Goal: Task Accomplishment & Management: Complete application form

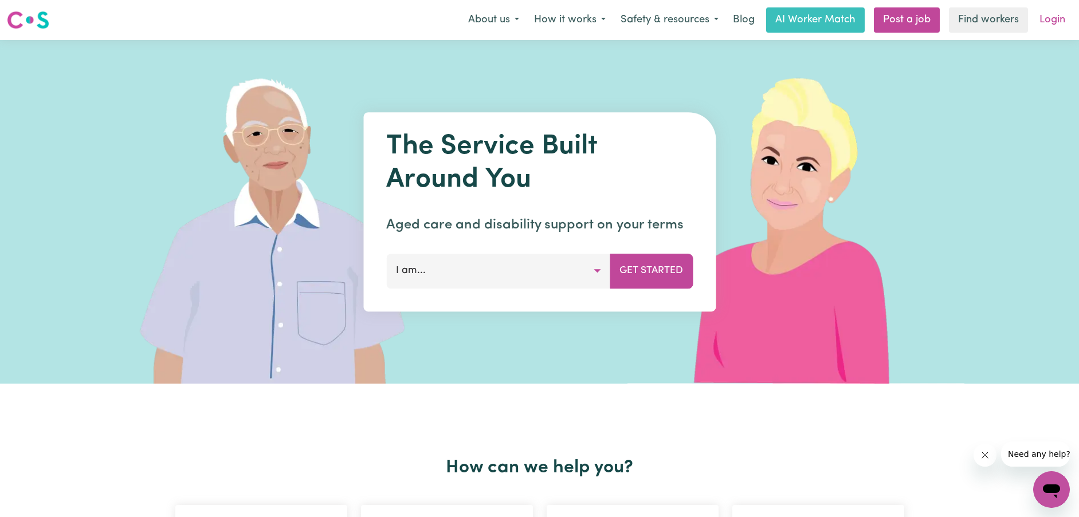
click at [1062, 16] on link "Login" at bounding box center [1053, 19] width 40 height 25
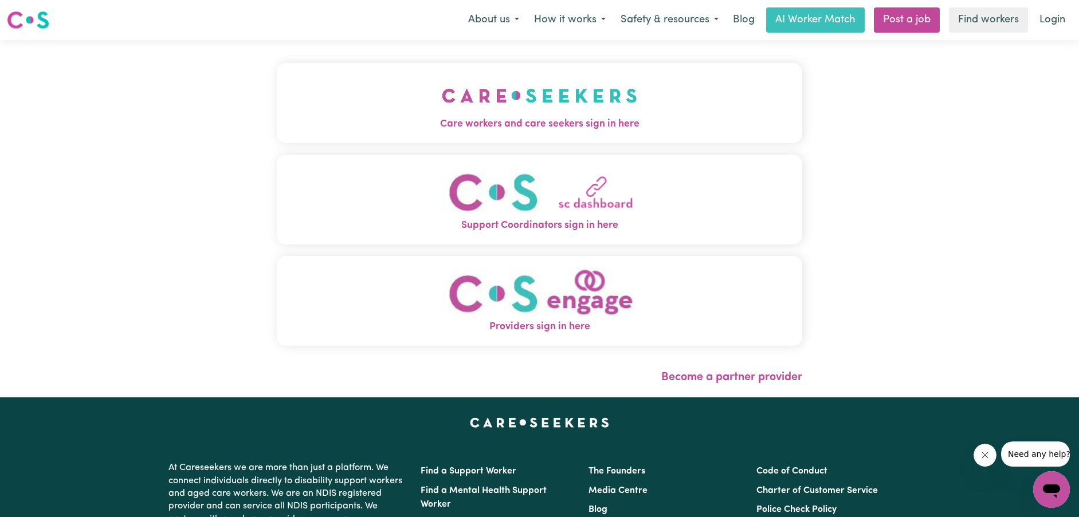
click at [701, 104] on button "Care workers and care seekers sign in here" at bounding box center [540, 103] width 526 height 80
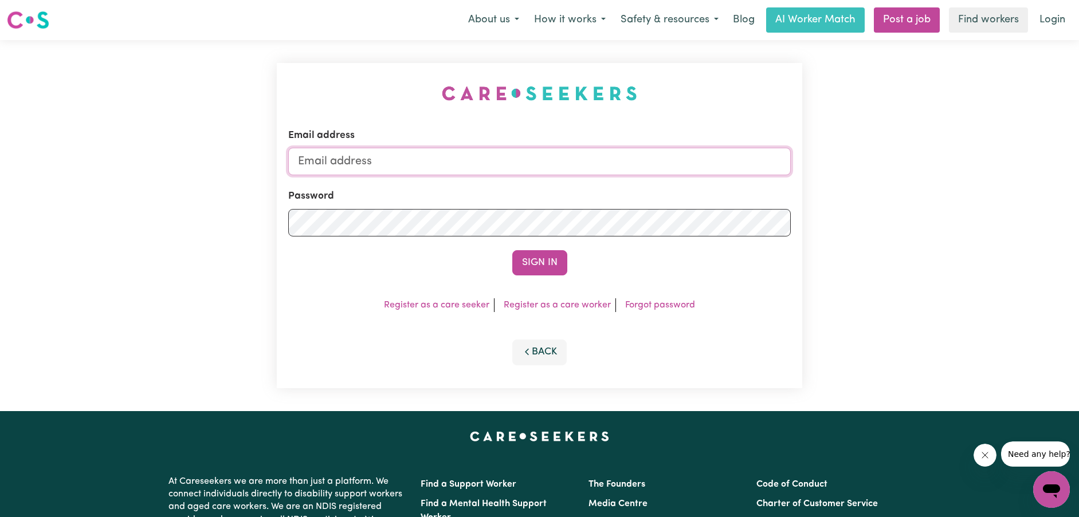
drag, startPoint x: 538, startPoint y: 162, endPoint x: 538, endPoint y: 144, distance: 17.2
click at [538, 158] on input "Email address" at bounding box center [539, 162] width 503 height 28
type input "[EMAIL_ADDRESS][DOMAIN_NAME]"
click at [512, 250] on button "Sign In" at bounding box center [539, 262] width 55 height 25
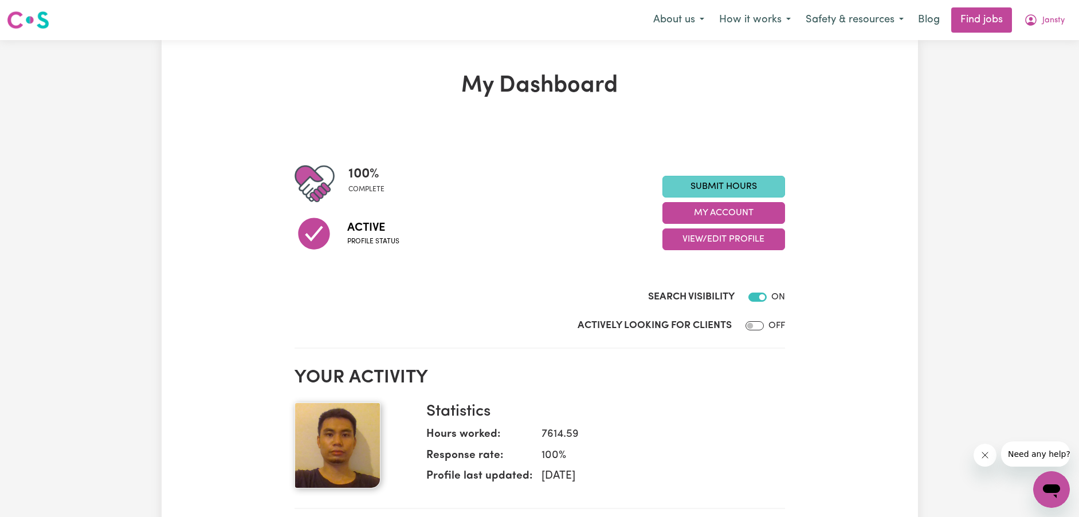
click at [719, 189] on link "Submit Hours" at bounding box center [723, 187] width 123 height 22
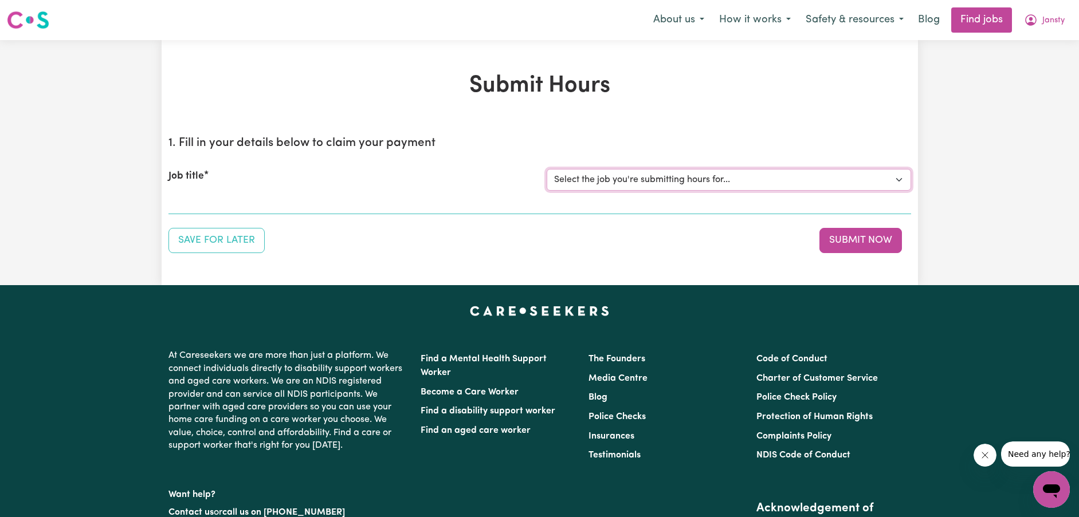
click at [636, 170] on select "Select the job you're submitting hours for... [[PERSON_NAME]] [DEMOGRAPHIC_DATA…" at bounding box center [729, 180] width 364 height 22
select select "9149"
click at [547, 169] on select "Select the job you're submitting hours for... [[PERSON_NAME]] [DEMOGRAPHIC_DATA…" at bounding box center [729, 180] width 364 height 22
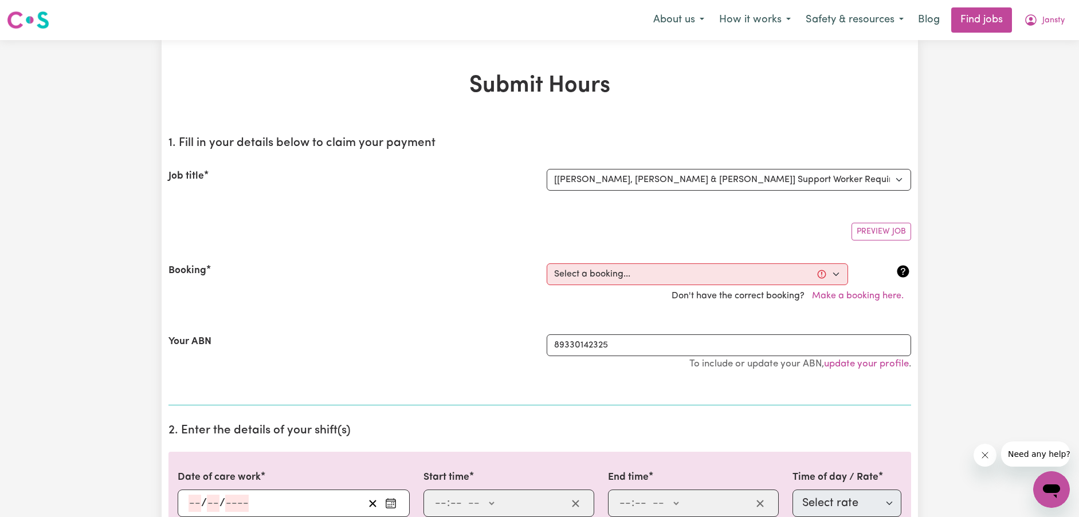
drag, startPoint x: 405, startPoint y: 111, endPoint x: 562, endPoint y: 152, distance: 162.0
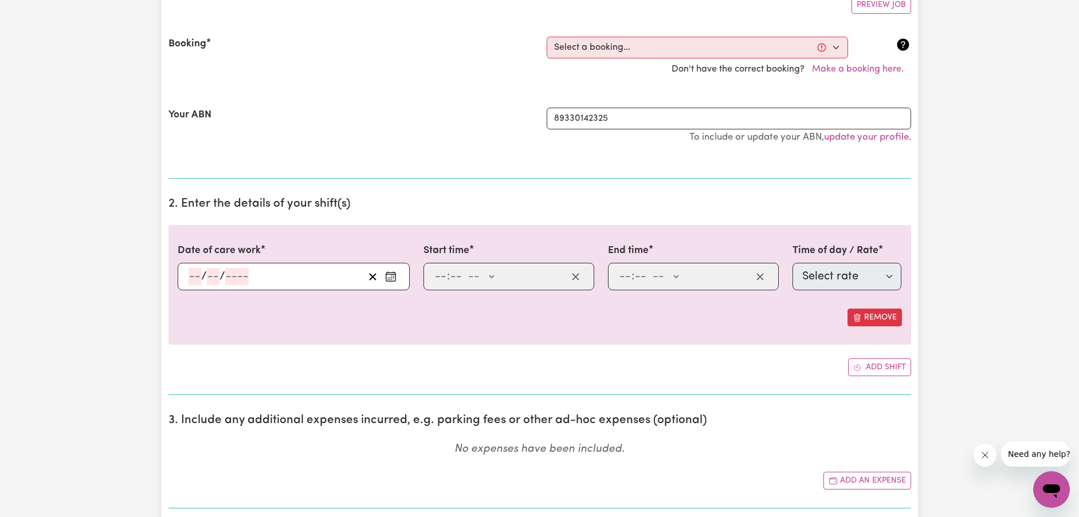
scroll to position [229, 0]
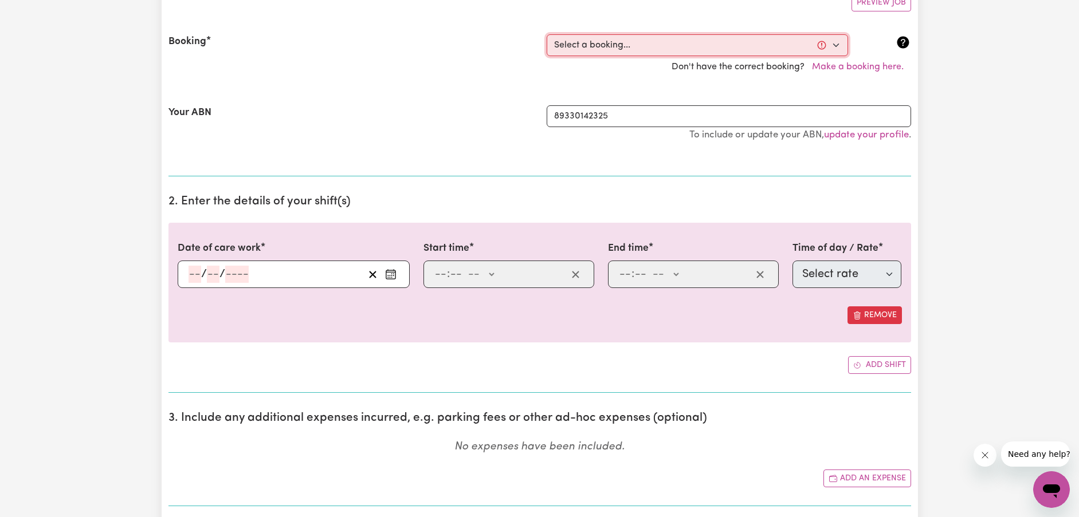
click at [738, 49] on select "Select a booking... [DATE] 11:00am to 04:00pm (RECURRING) [DATE] 11:00am to 04:…" at bounding box center [697, 45] width 301 height 22
select select "355154"
click at [547, 34] on select "Select a booking... [DATE] 11:00am to 04:00pm (RECURRING) [DATE] 11:00am to 04:…" at bounding box center [697, 45] width 301 height 22
type input "[DATE]"
type input "12"
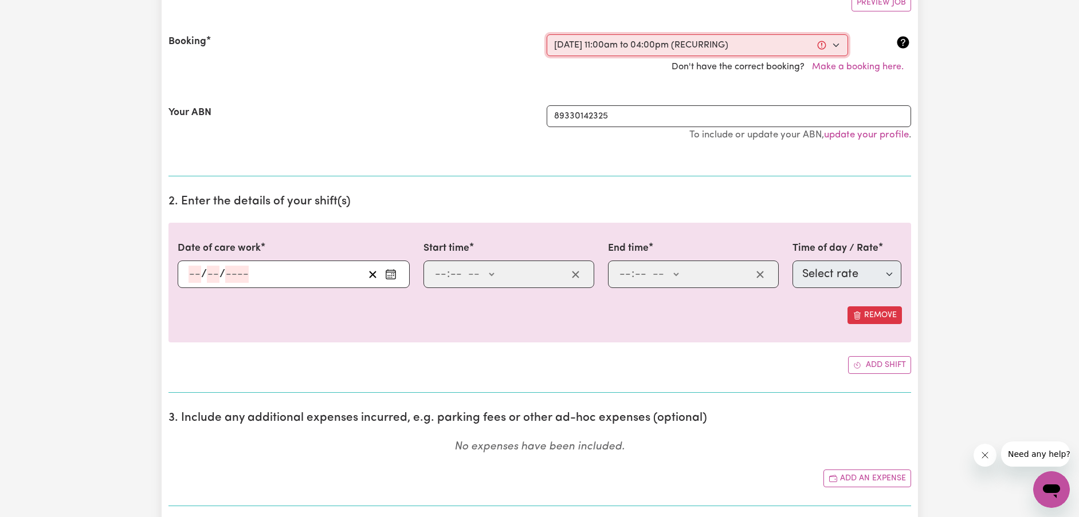
type input "10"
type input "2025"
type input "11:00"
type input "11"
type input "0"
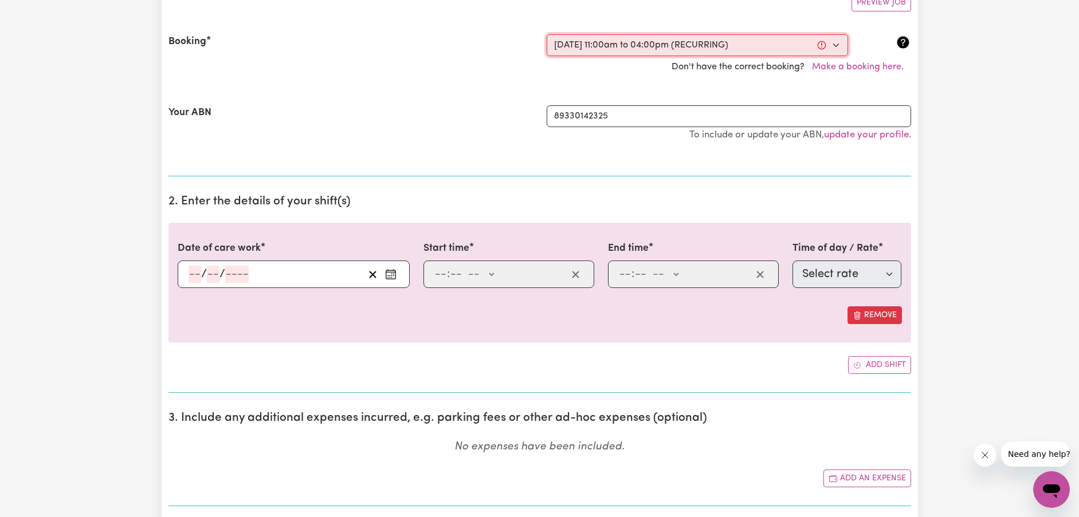
select select "am"
type input "16:00"
type input "4"
type input "0"
select select "pm"
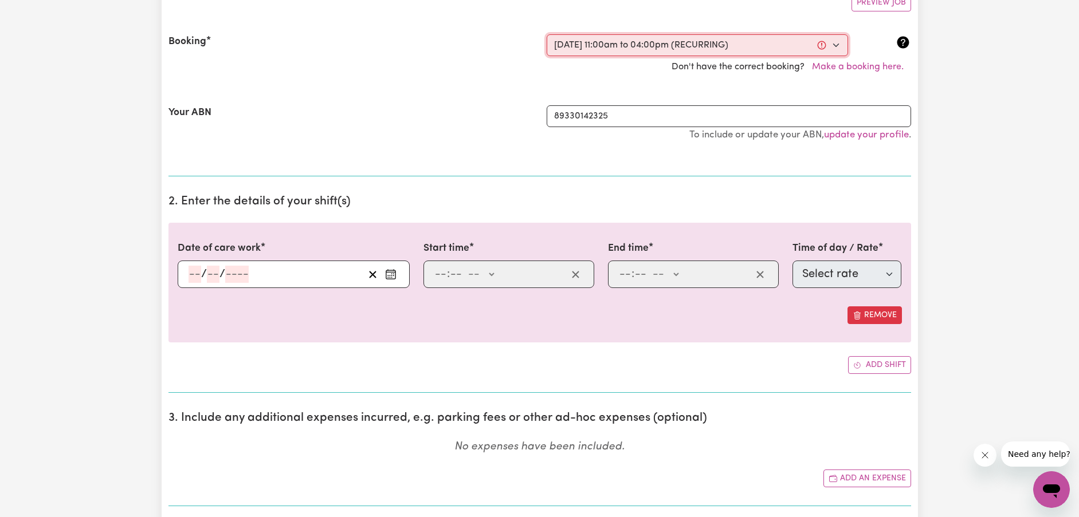
select select "38242"
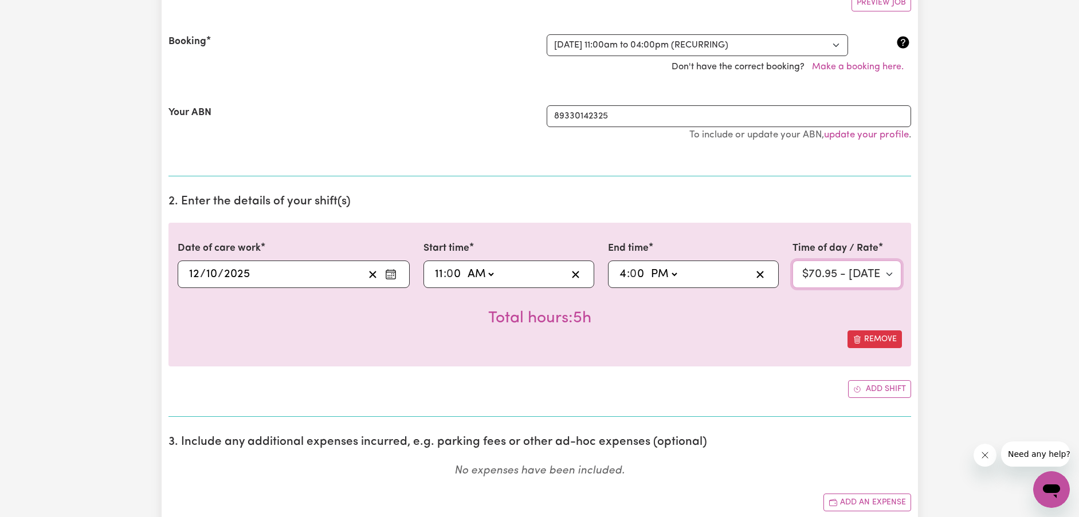
click at [864, 280] on select "Select rate $70.95 - [DATE] - Assistance with Self Care Activities - Standard L…" at bounding box center [847, 275] width 109 height 28
drag, startPoint x: 810, startPoint y: 209, endPoint x: 804, endPoint y: 206, distance: 6.2
click at [810, 209] on h2 "2. Enter the details of your shift(s)" at bounding box center [539, 202] width 743 height 14
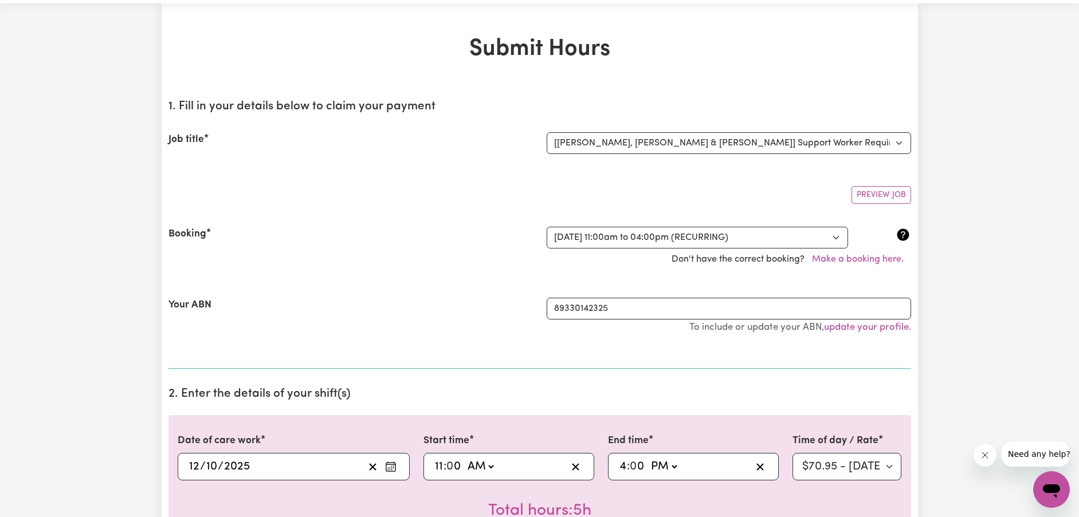
scroll to position [57, 0]
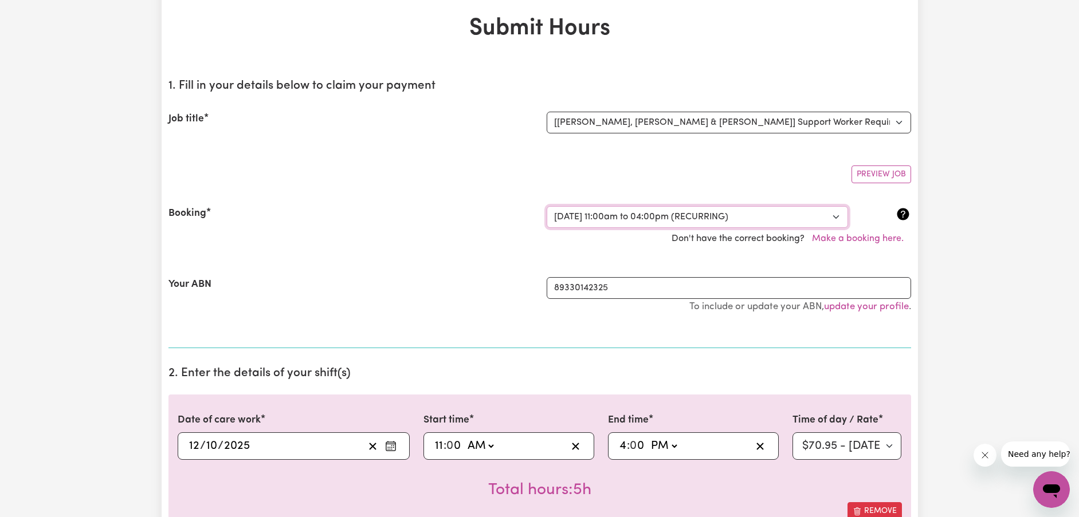
click at [803, 227] on select "Select a booking... [DATE] 11:00am to 04:00pm (RECURRING) [DATE] 11:00am to 04:…" at bounding box center [697, 217] width 301 height 22
select select "365189"
click at [547, 206] on select "Select a booking... [DATE] 11:00am to 04:00pm (RECURRING) [DATE] 11:00am to 04:…" at bounding box center [697, 217] width 301 height 22
select select "pm"
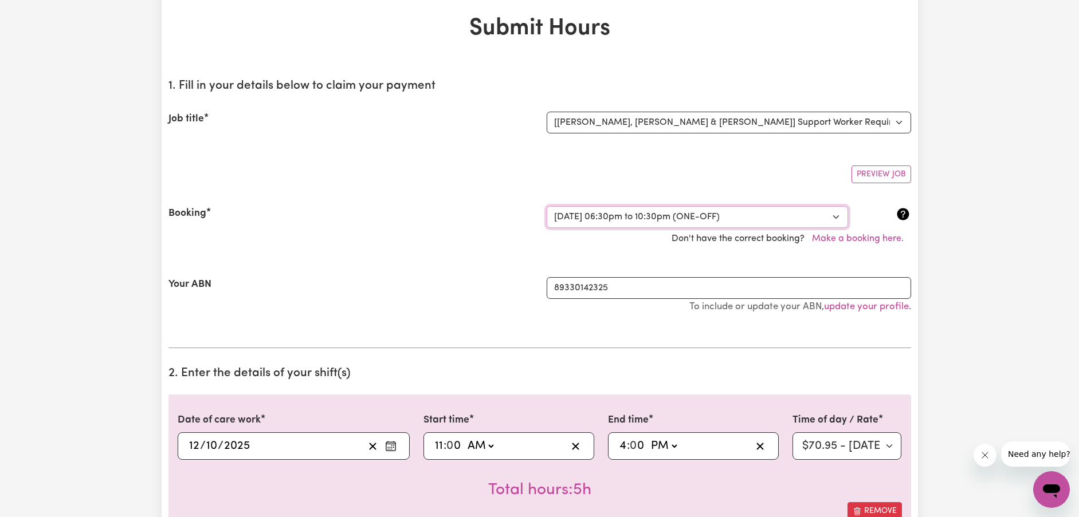
select select "63213"
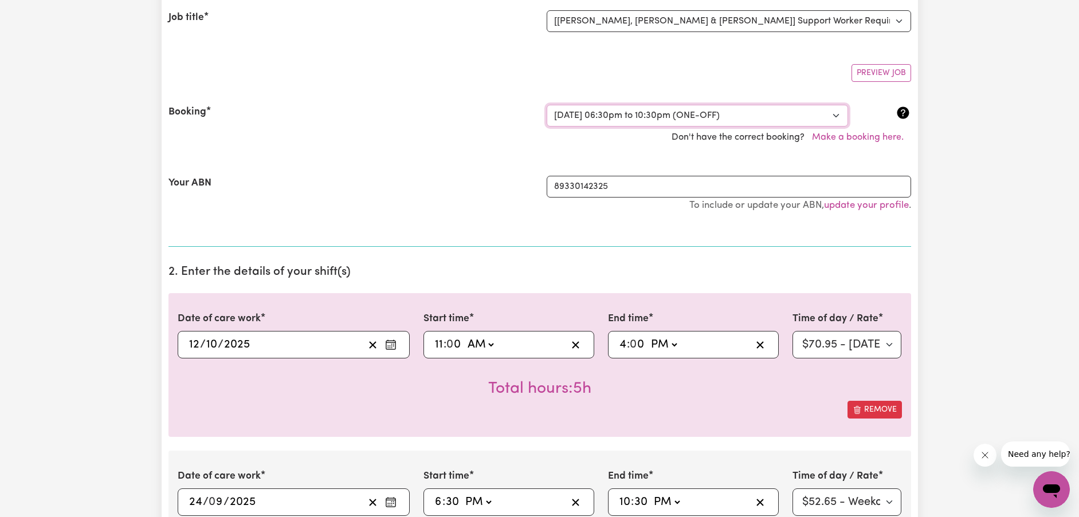
scroll to position [172, 0]
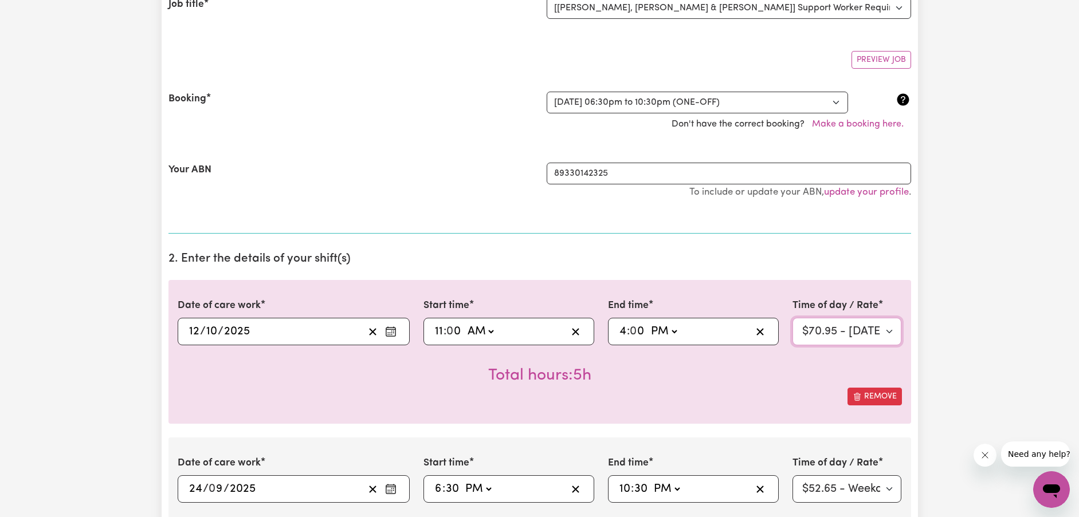
click at [873, 336] on select "Select rate $70.95 - [DATE] - Assistance with Self Care Activities - Standard L…" at bounding box center [847, 332] width 109 height 28
click at [875, 329] on select "Select rate $70.95 - [DATE] - Assistance with Self Care Activities - Standard L…" at bounding box center [847, 332] width 109 height 28
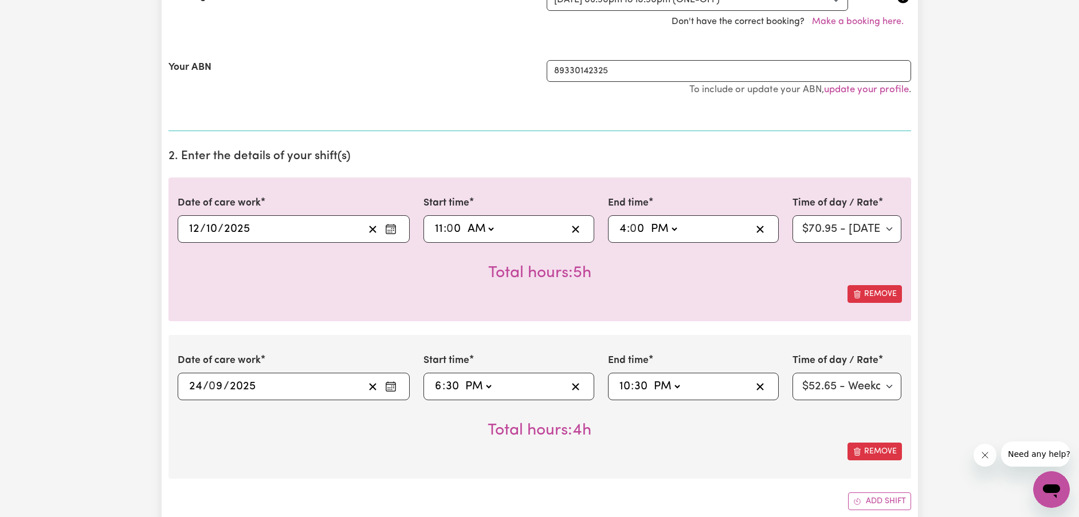
scroll to position [287, 0]
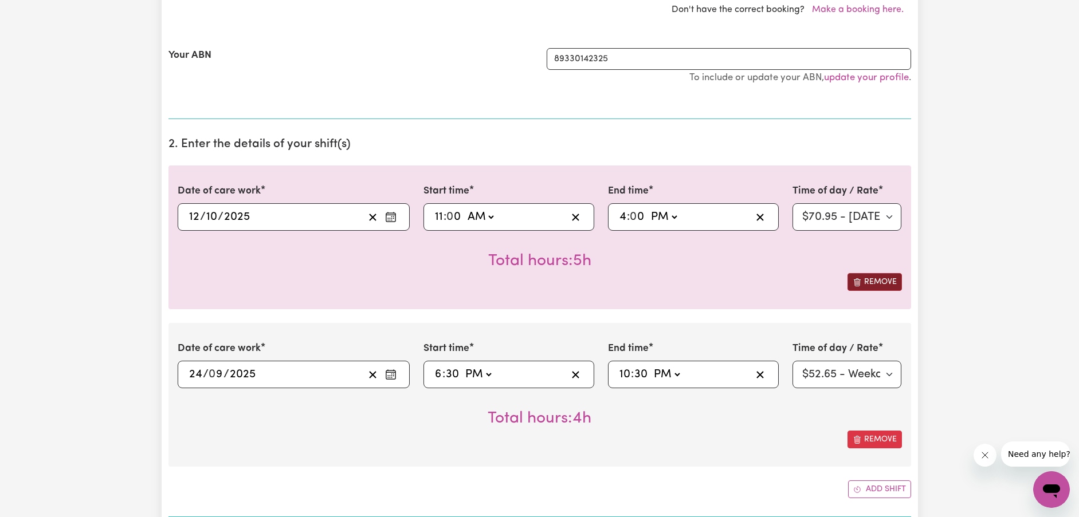
click at [888, 281] on button "Remove" at bounding box center [875, 282] width 54 height 18
type input "[DATE]"
type input "24"
type input "9"
type input "18:30"
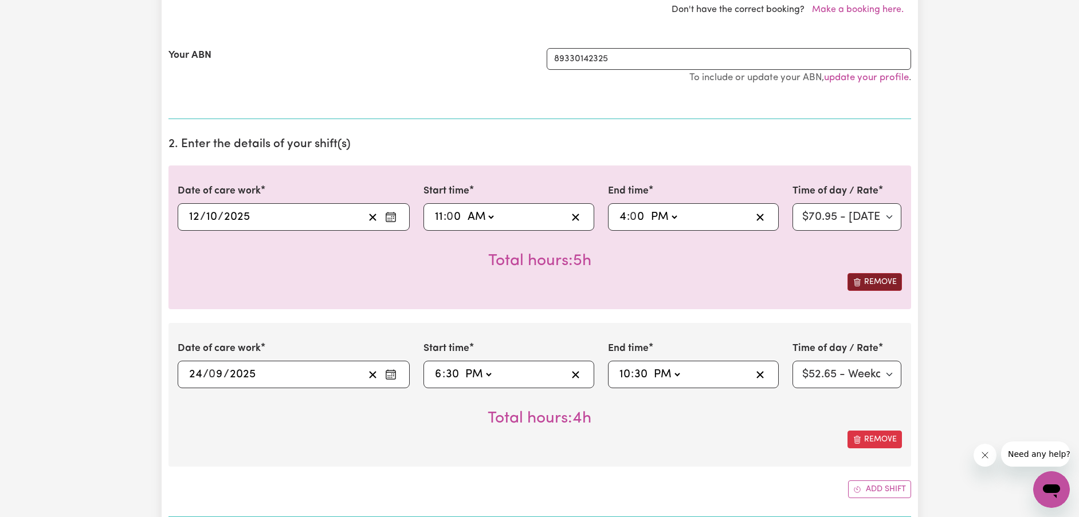
type input "6"
type input "30"
select select "pm"
type input "22:30"
type input "10"
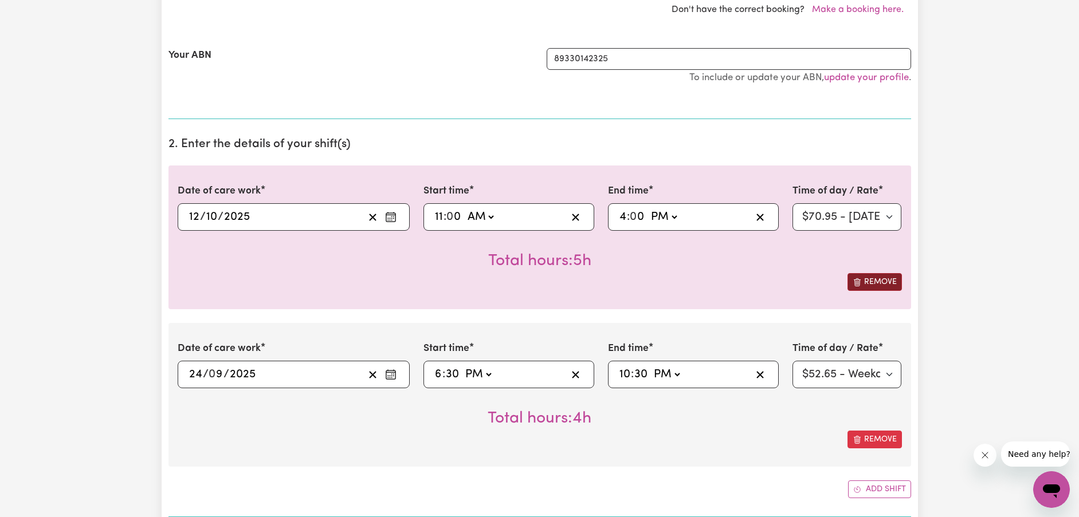
type input "30"
select select "63213"
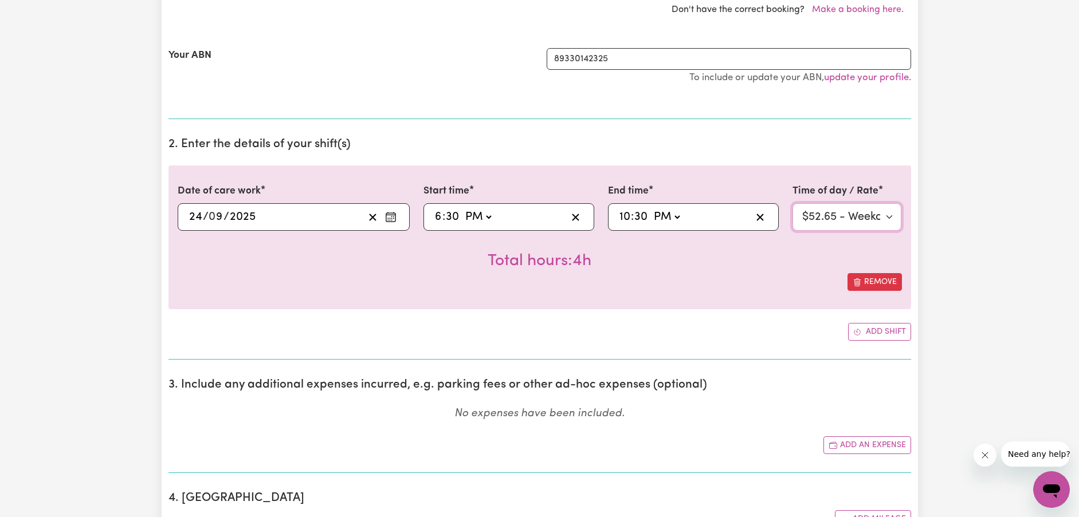
click at [880, 205] on select "Select rate $52.65 - Weekday Daytime - Assistance with Self Care Activities - S…" at bounding box center [847, 217] width 109 height 28
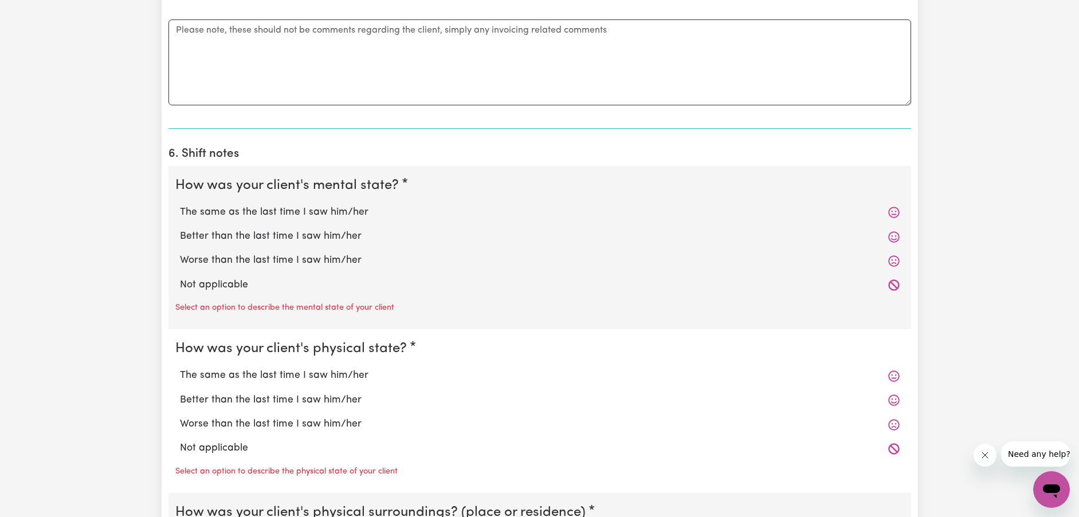
scroll to position [860, 0]
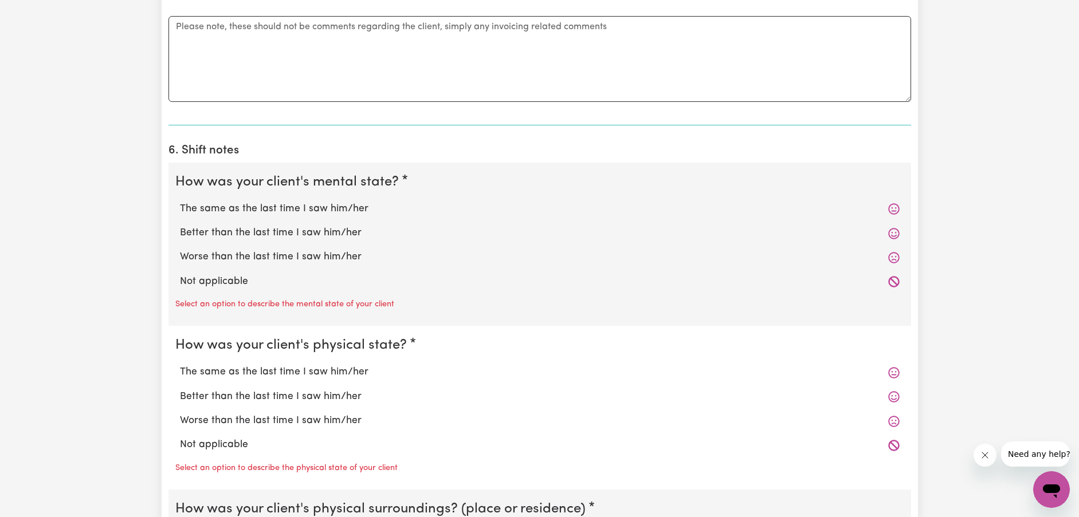
click at [307, 230] on label "Better than the last time I saw him/her" at bounding box center [540, 233] width 720 height 15
click at [180, 226] on input "Better than the last time I saw him/her" at bounding box center [179, 225] width 1 height 1
radio input "true"
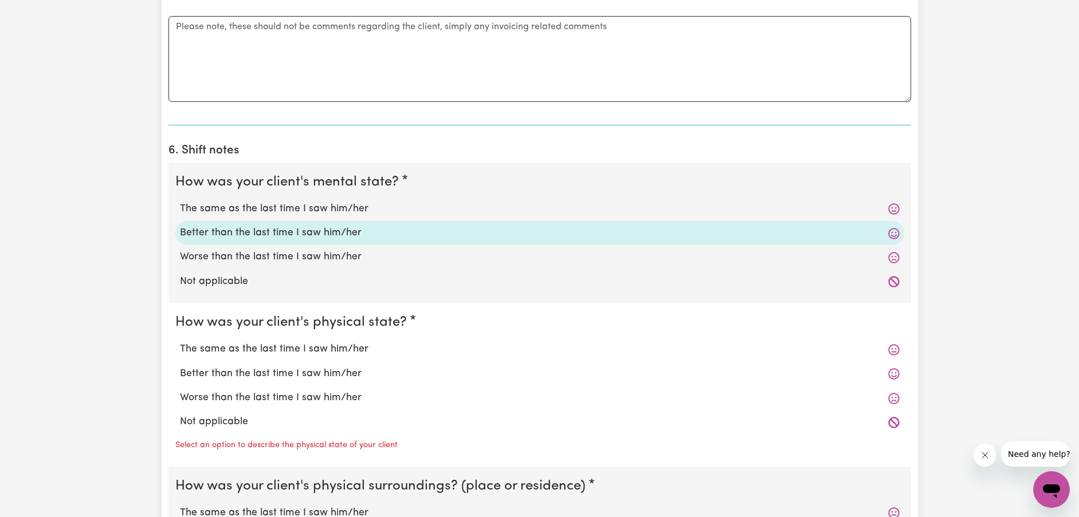
click at [375, 213] on label "The same as the last time I saw him/her" at bounding box center [540, 209] width 720 height 15
click at [180, 202] on input "The same as the last time I saw him/her" at bounding box center [179, 201] width 1 height 1
radio input "true"
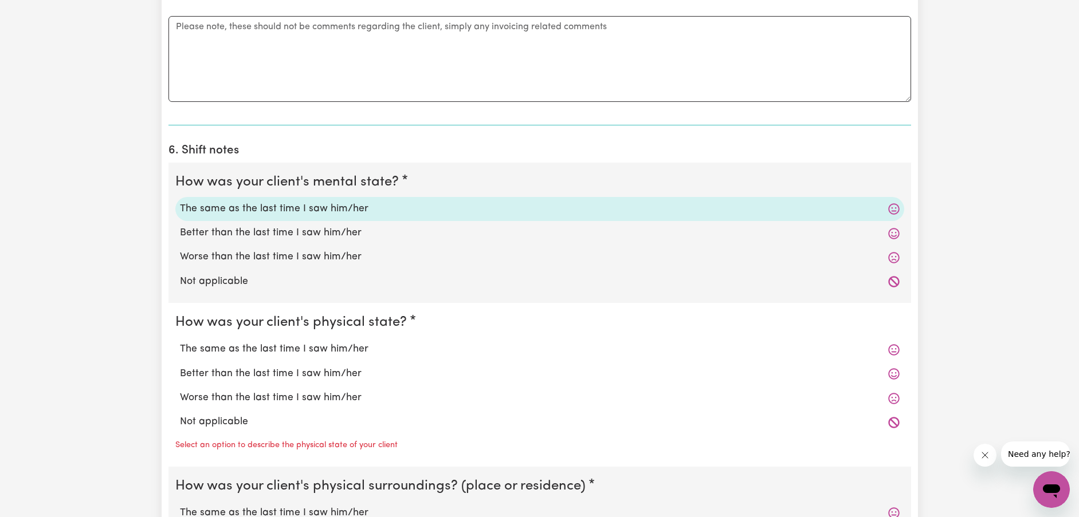
click at [362, 265] on div "Worse than the last time I saw him/her" at bounding box center [539, 257] width 729 height 24
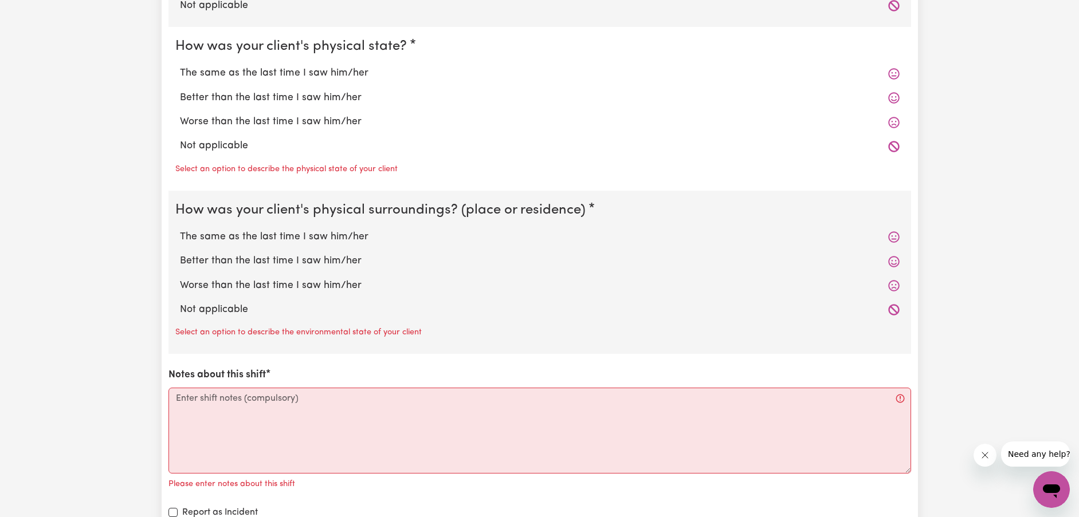
scroll to position [1318, 0]
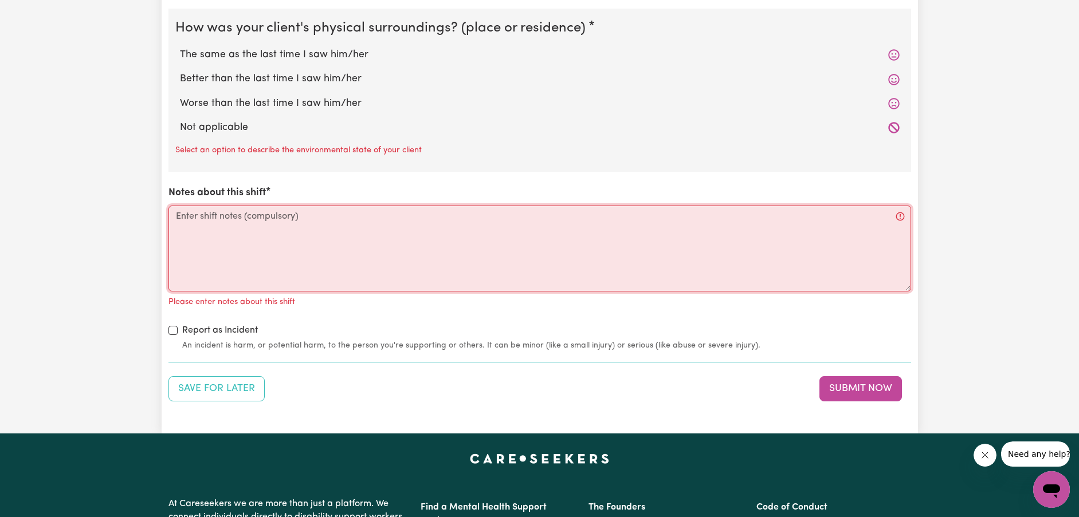
click at [450, 258] on textarea "Notes about this shift" at bounding box center [539, 249] width 743 height 86
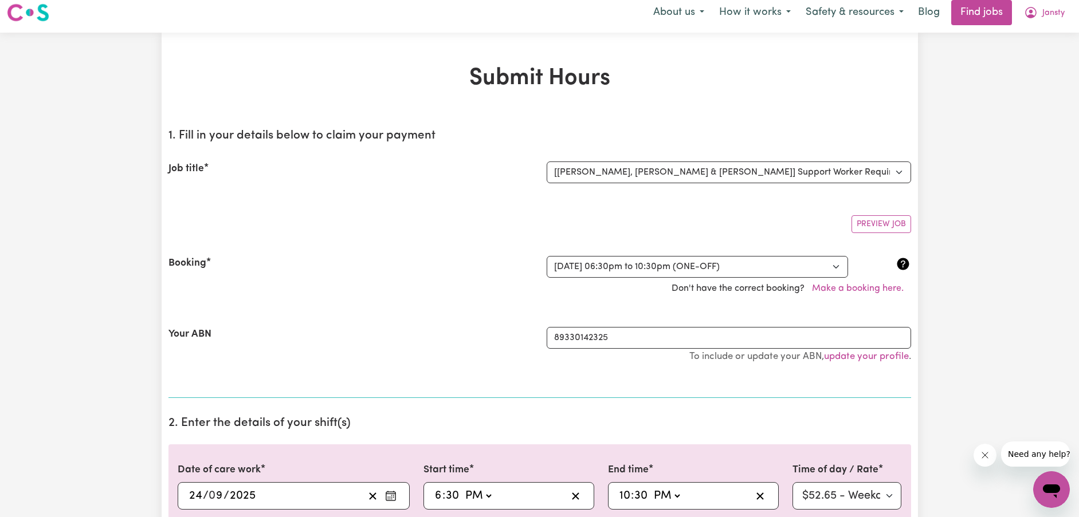
scroll to position [0, 0]
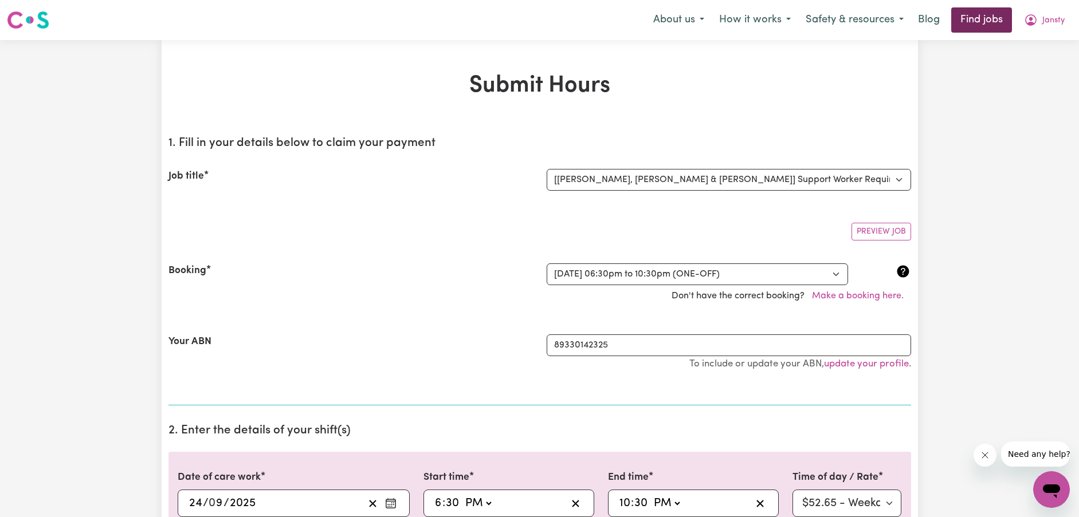
type textarea "he jump of the pool and alnded"
click at [987, 19] on link "Find jobs" at bounding box center [981, 19] width 61 height 25
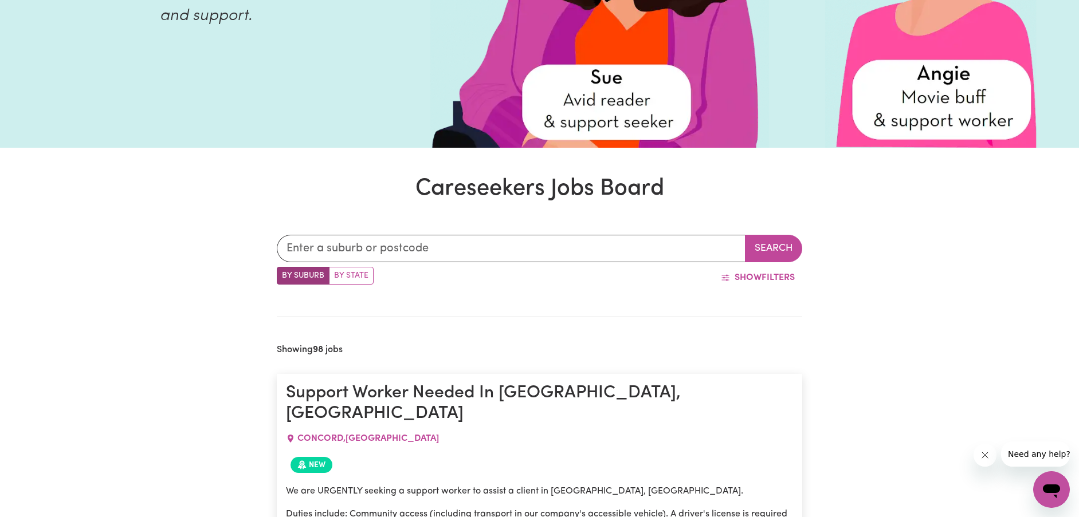
scroll to position [245, 0]
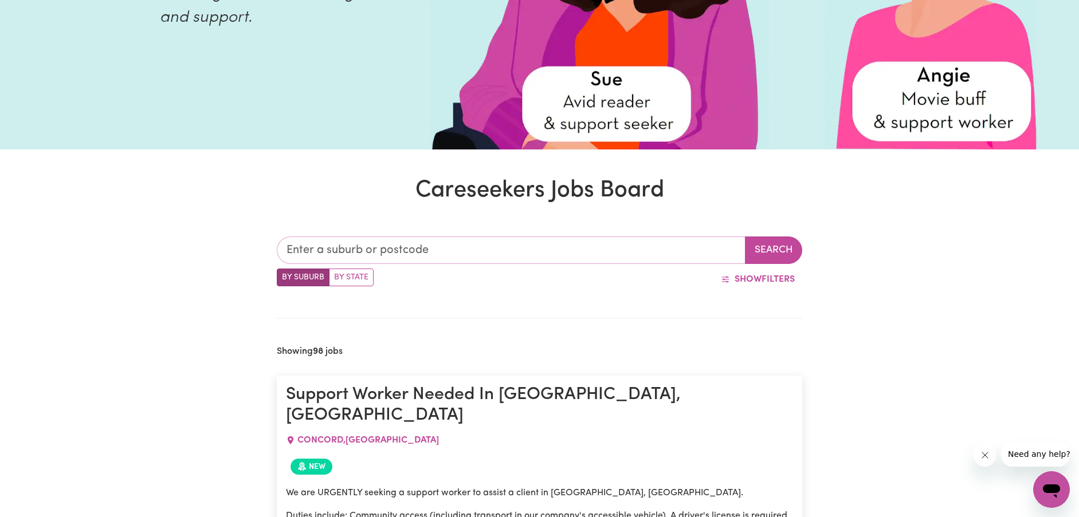
click at [466, 253] on input "text" at bounding box center [511, 251] width 469 height 28
type input "mira"
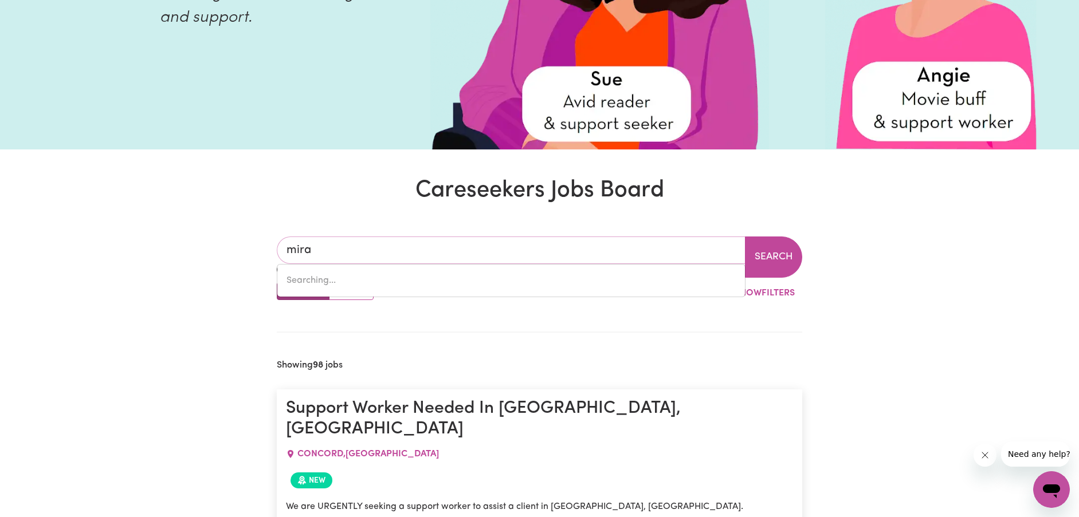
type input "mira MAR, [GEOGRAPHIC_DATA], 6330"
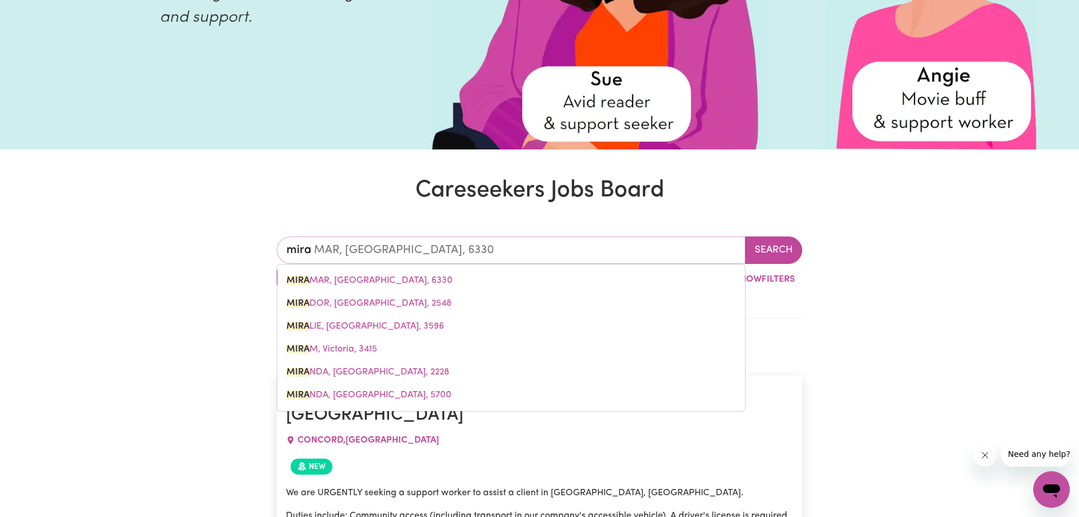
type input "miran"
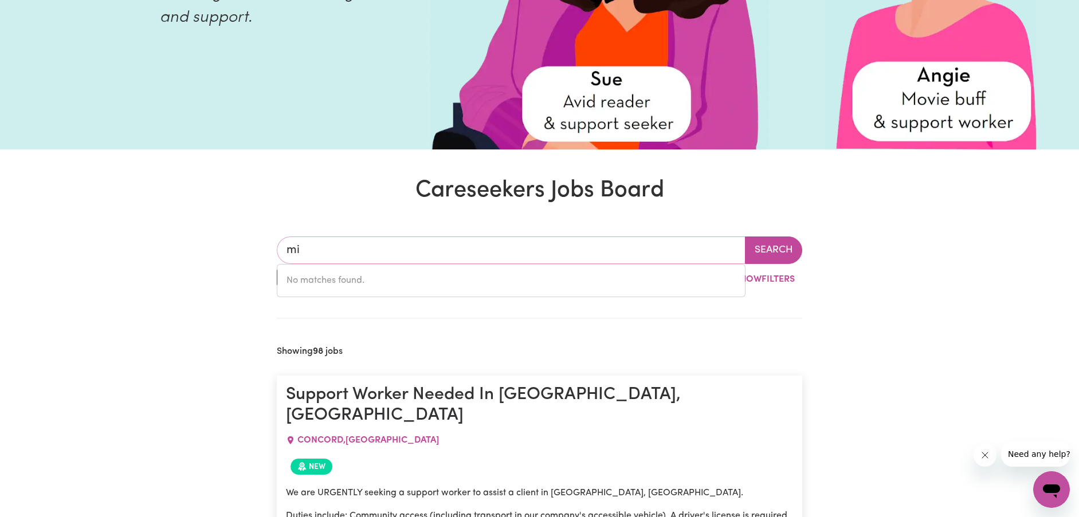
type input "m"
type input "Mir"
type input "MirA MAR, [GEOGRAPHIC_DATA], 6330"
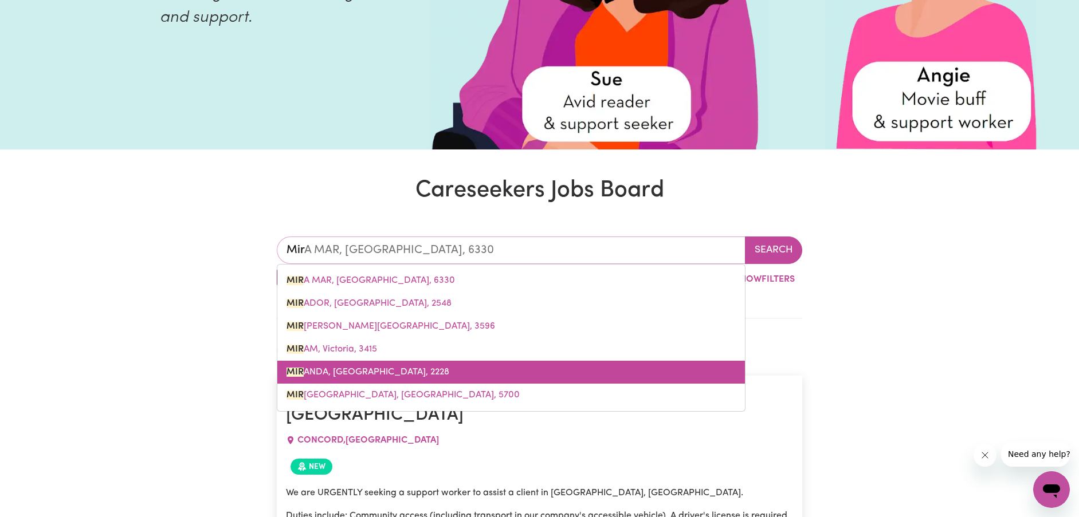
click at [451, 373] on link "[GEOGRAPHIC_DATA], [GEOGRAPHIC_DATA], 2228" at bounding box center [511, 372] width 468 height 23
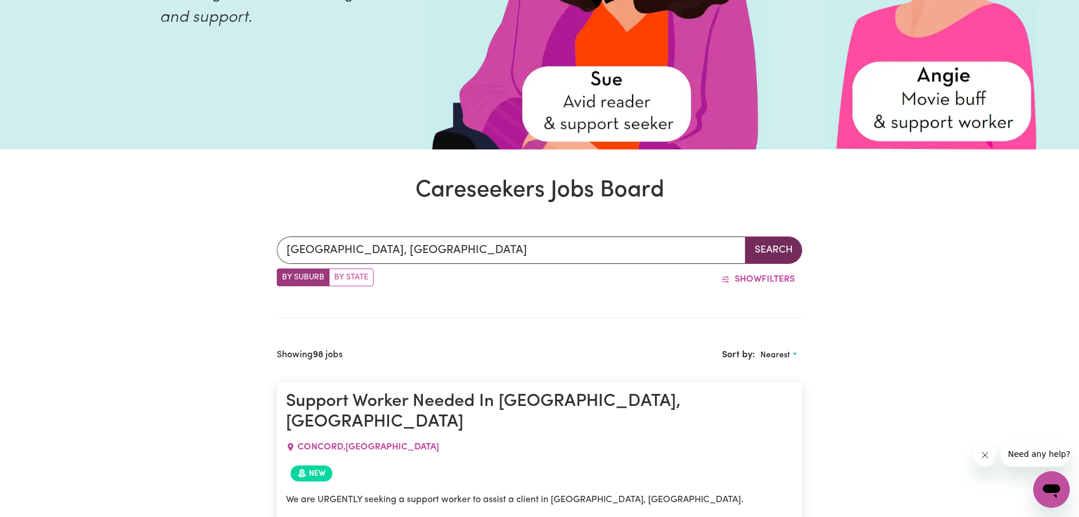
click at [778, 239] on button "Search" at bounding box center [773, 251] width 57 height 28
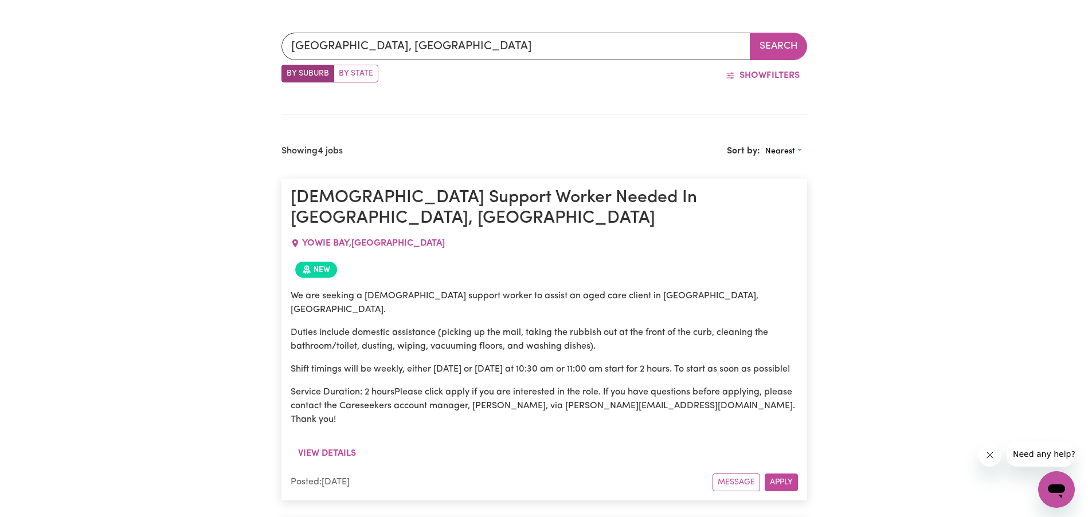
scroll to position [589, 0]
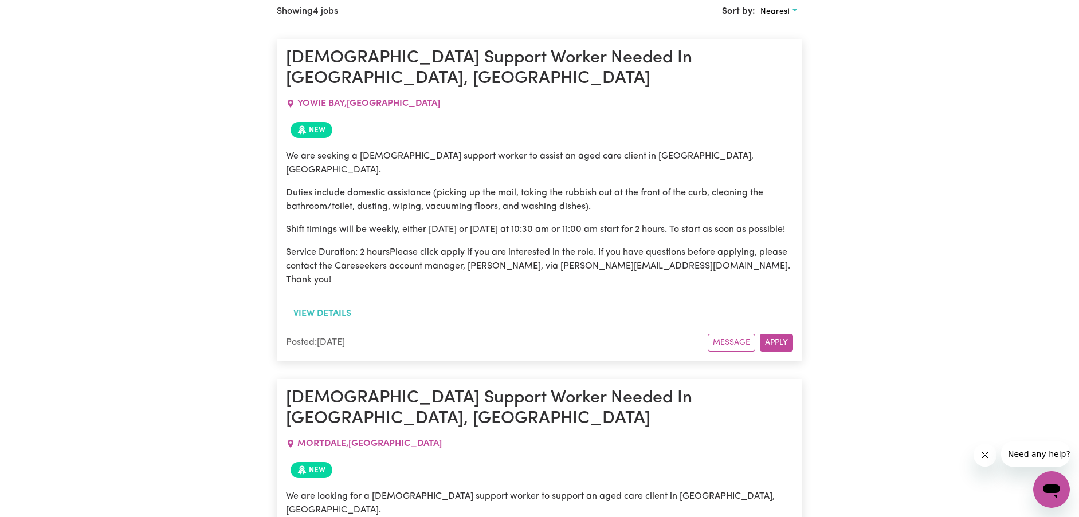
click at [333, 303] on button "View details" at bounding box center [322, 314] width 73 height 22
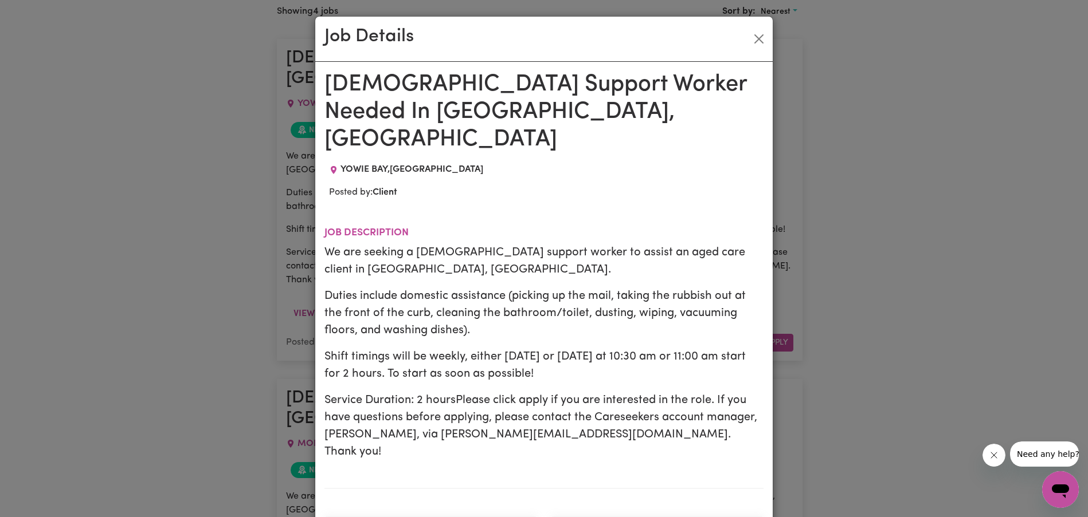
click at [624, 303] on p "Duties include domestic assistance (picking up the mail, taking the rubbish out…" at bounding box center [543, 314] width 439 height 52
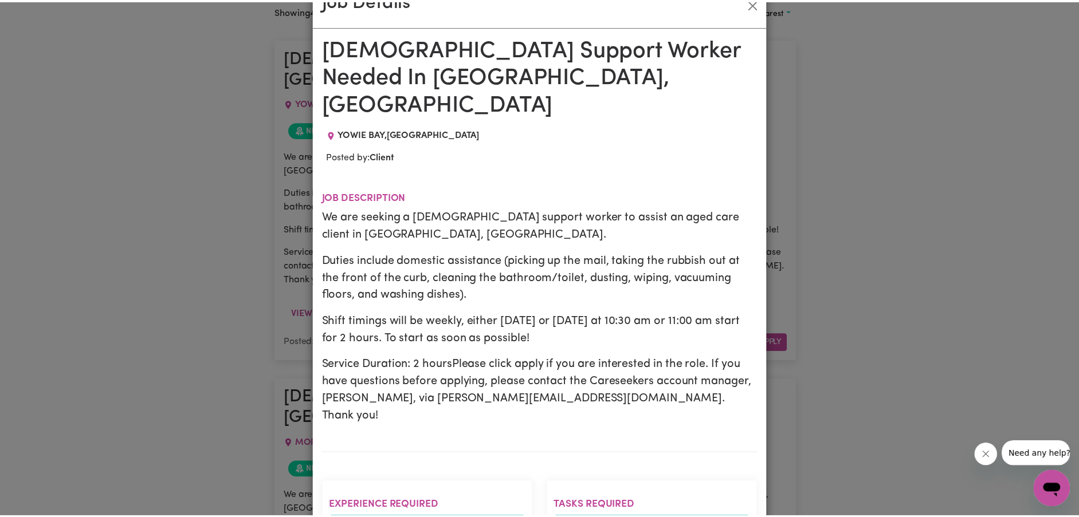
scroll to position [0, 0]
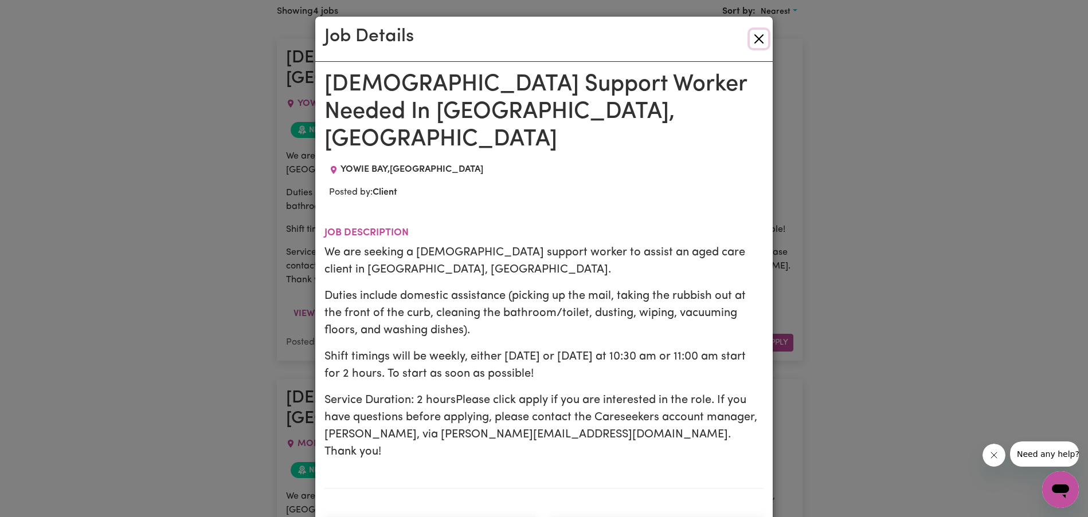
click at [755, 34] on button "Close" at bounding box center [759, 39] width 18 height 18
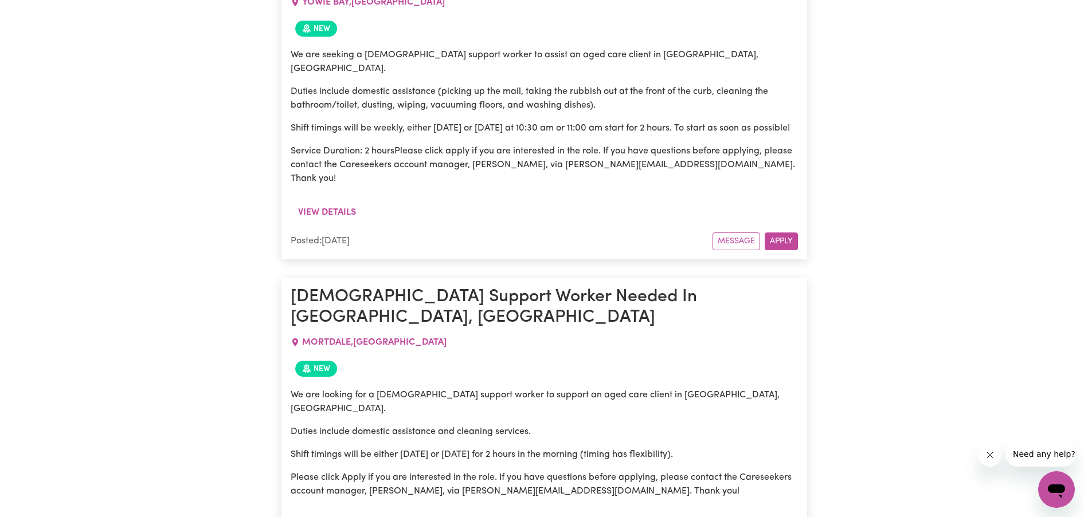
scroll to position [703, 0]
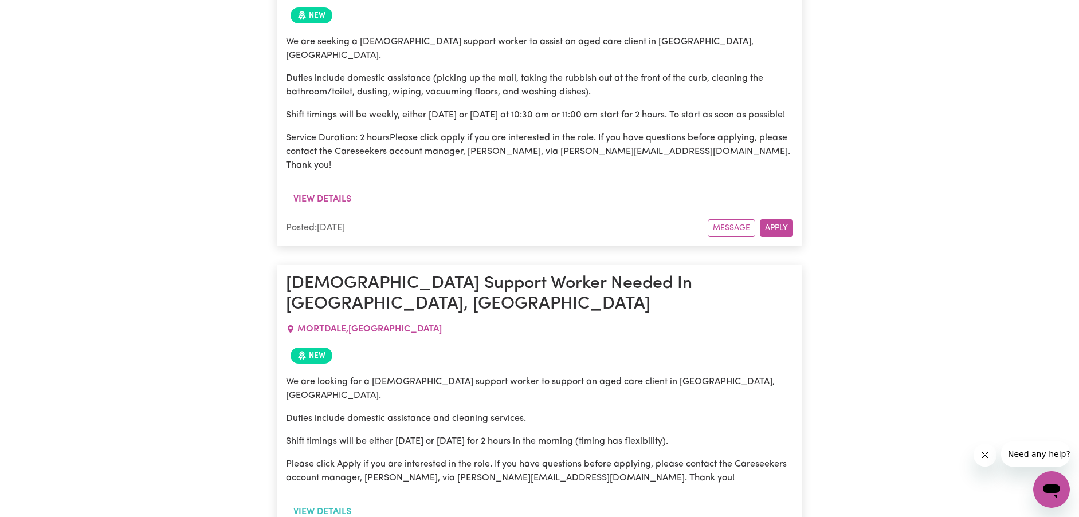
click at [311, 501] on button "View details" at bounding box center [322, 512] width 73 height 22
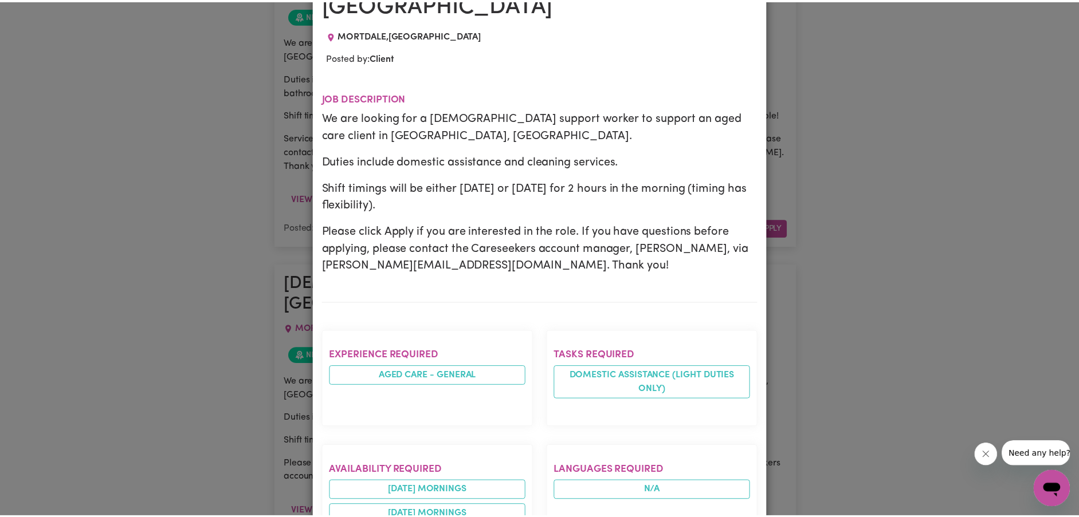
scroll to position [0, 0]
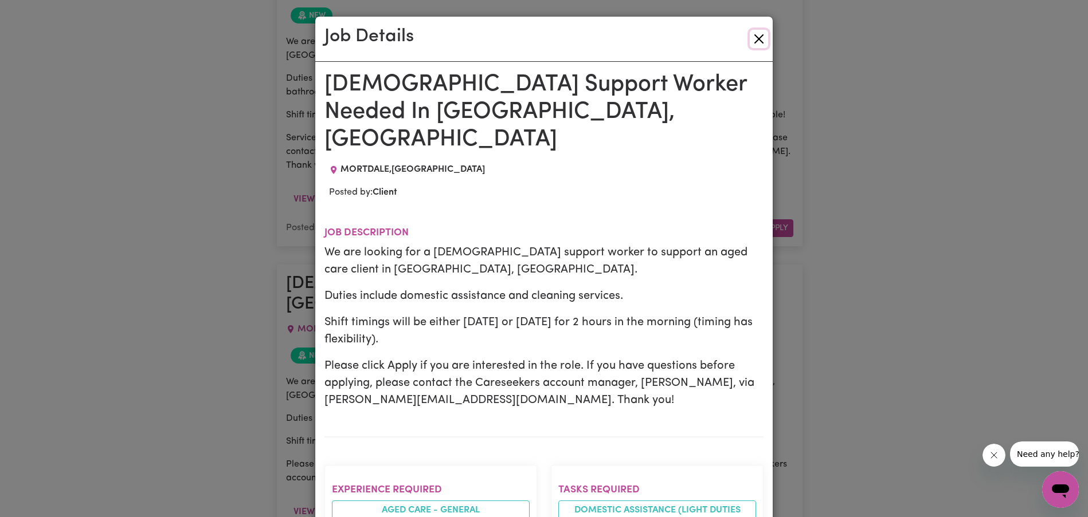
click at [751, 44] on button "Close" at bounding box center [759, 39] width 18 height 18
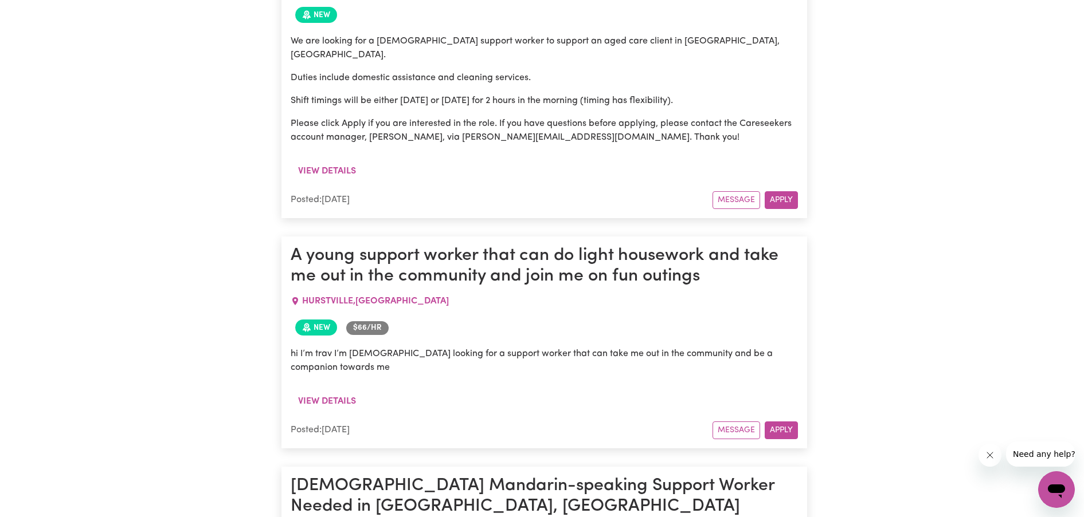
scroll to position [1047, 0]
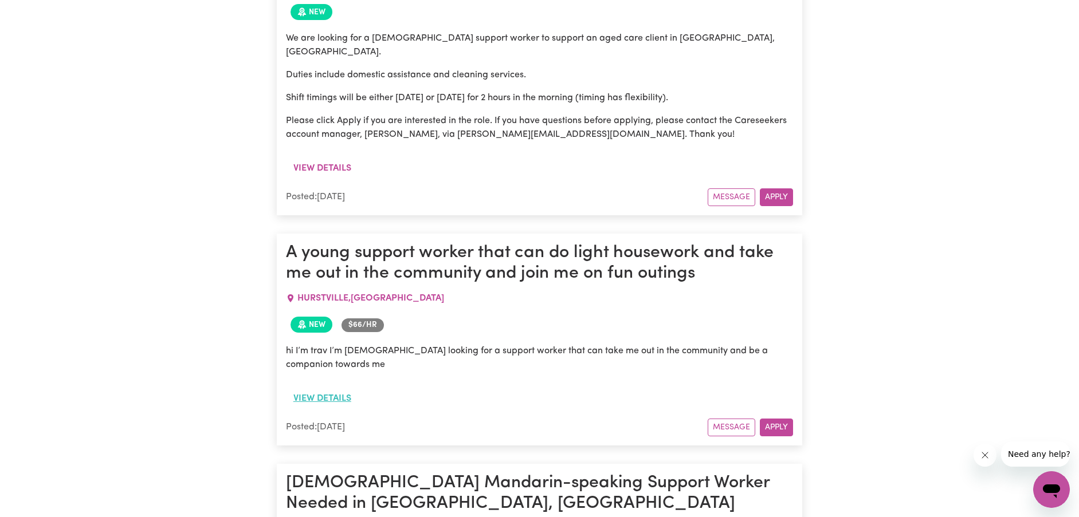
click at [338, 388] on button "View details" at bounding box center [322, 399] width 73 height 22
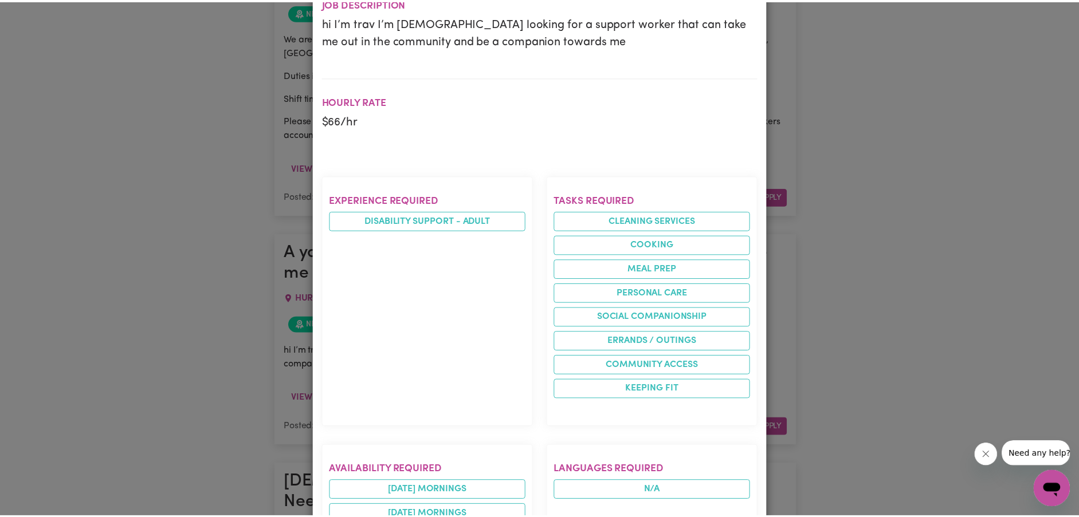
scroll to position [0, 0]
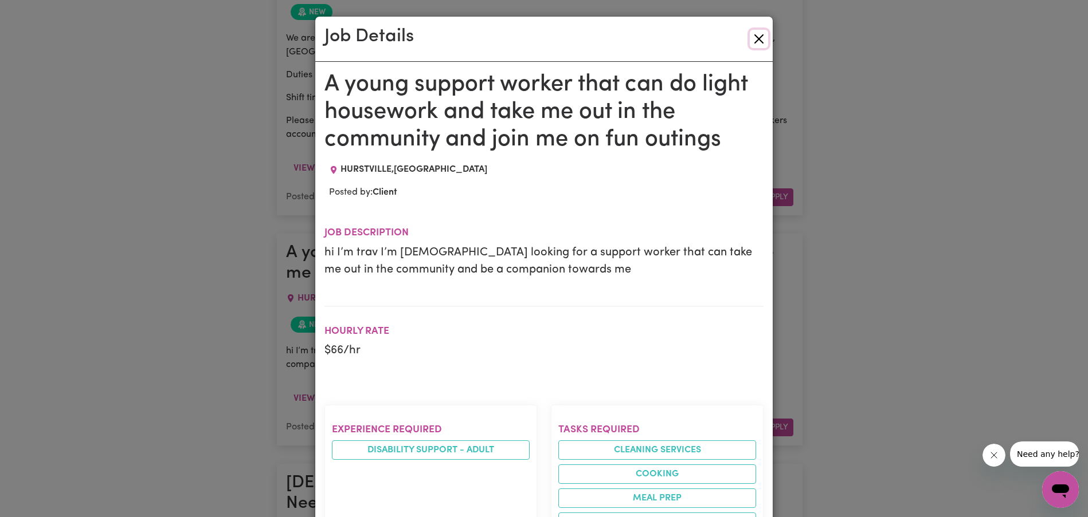
click at [752, 36] on button "Close" at bounding box center [759, 39] width 18 height 18
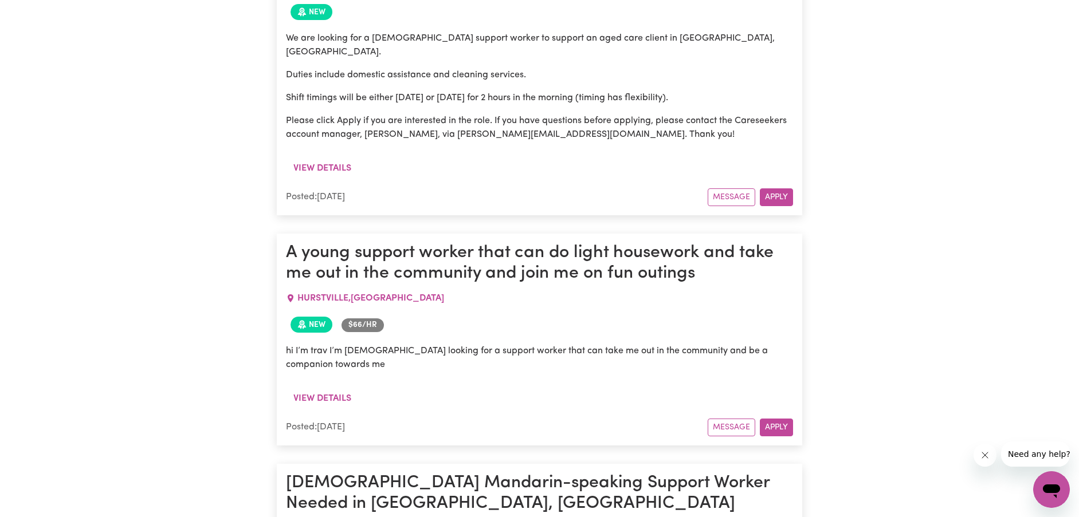
click at [676, 312] on div "New $ 66 /hr" at bounding box center [540, 324] width 508 height 25
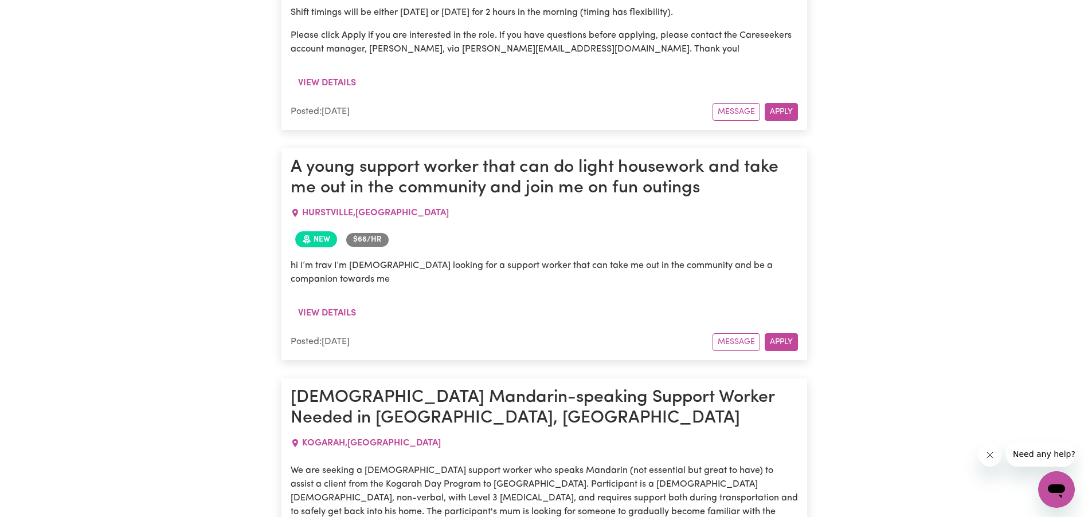
scroll to position [1334, 0]
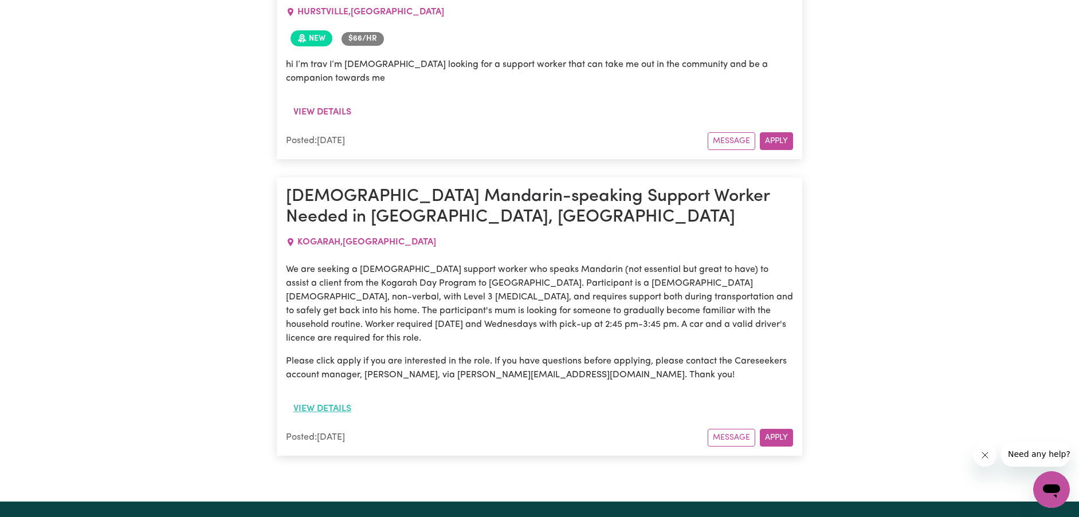
click at [327, 398] on button "View details" at bounding box center [322, 409] width 73 height 22
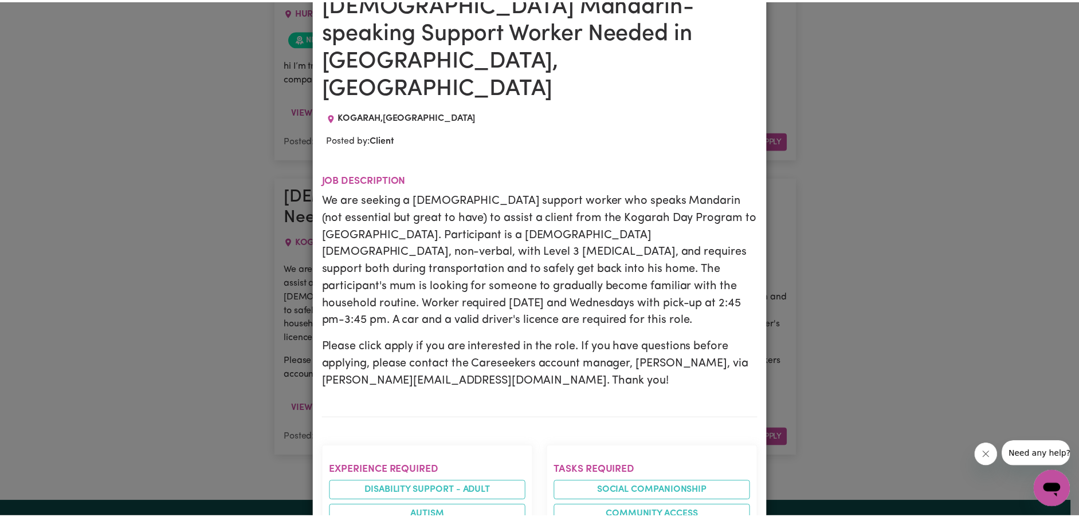
scroll to position [0, 0]
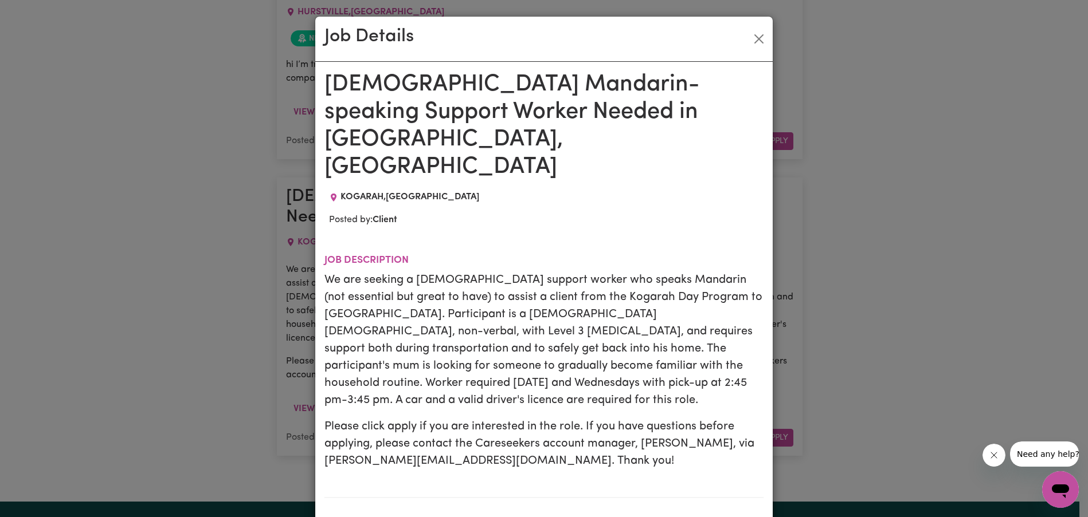
click at [744, 33] on div "Job Details" at bounding box center [543, 39] width 457 height 45
click at [759, 41] on button "Close" at bounding box center [759, 39] width 18 height 18
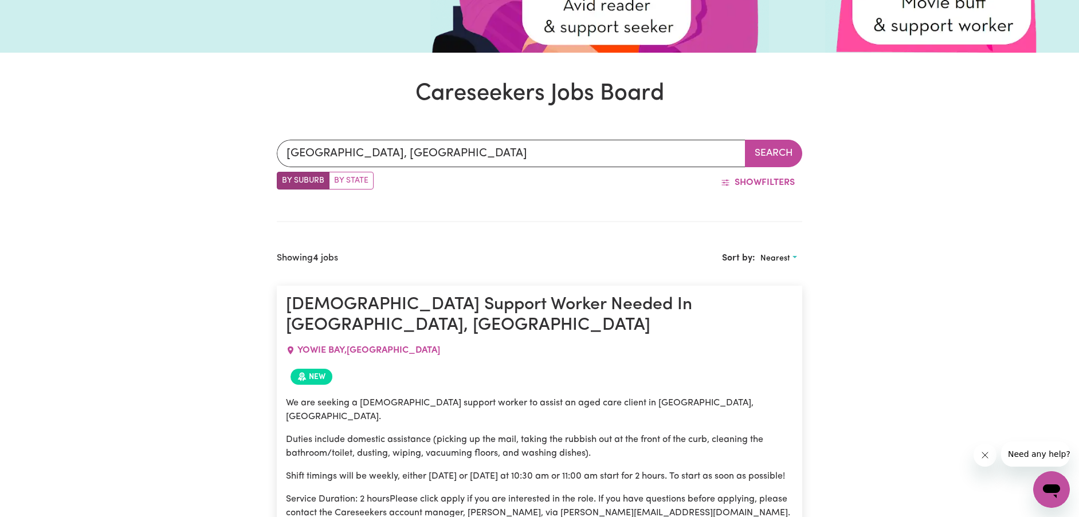
scroll to position [344, 0]
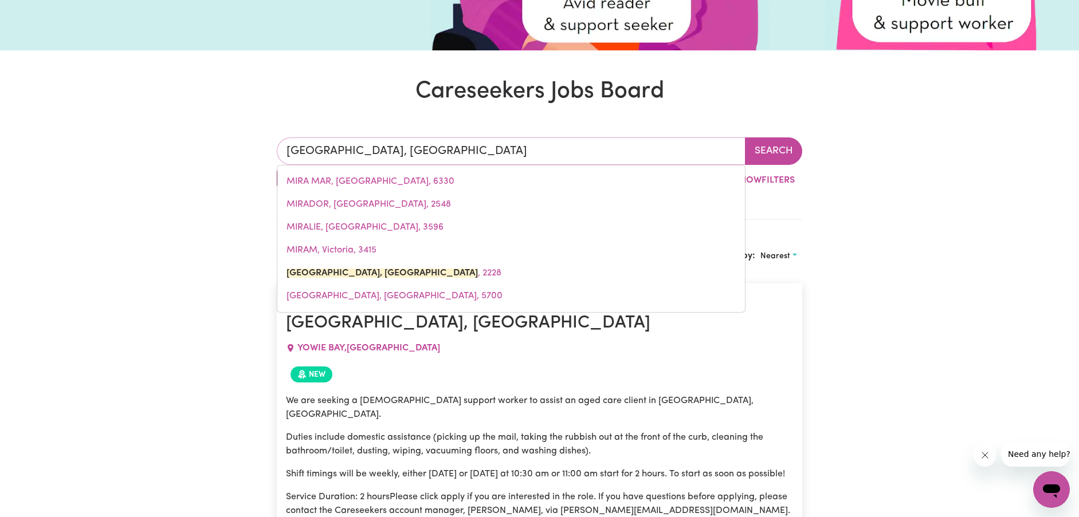
click at [490, 152] on input "[GEOGRAPHIC_DATA], [GEOGRAPHIC_DATA]" at bounding box center [511, 152] width 469 height 28
click at [489, 152] on input "[GEOGRAPHIC_DATA], [GEOGRAPHIC_DATA]" at bounding box center [511, 152] width 469 height 28
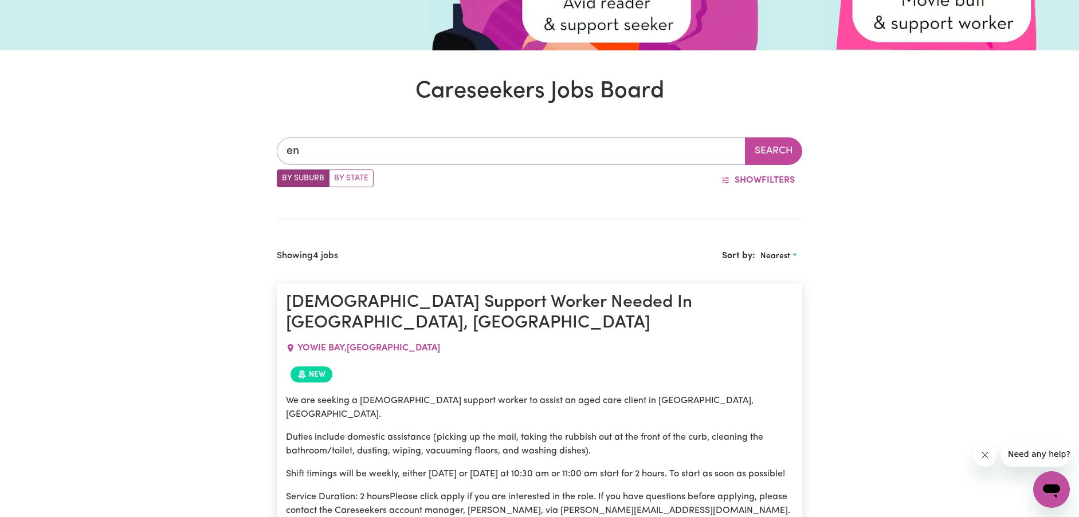
type input "eng"
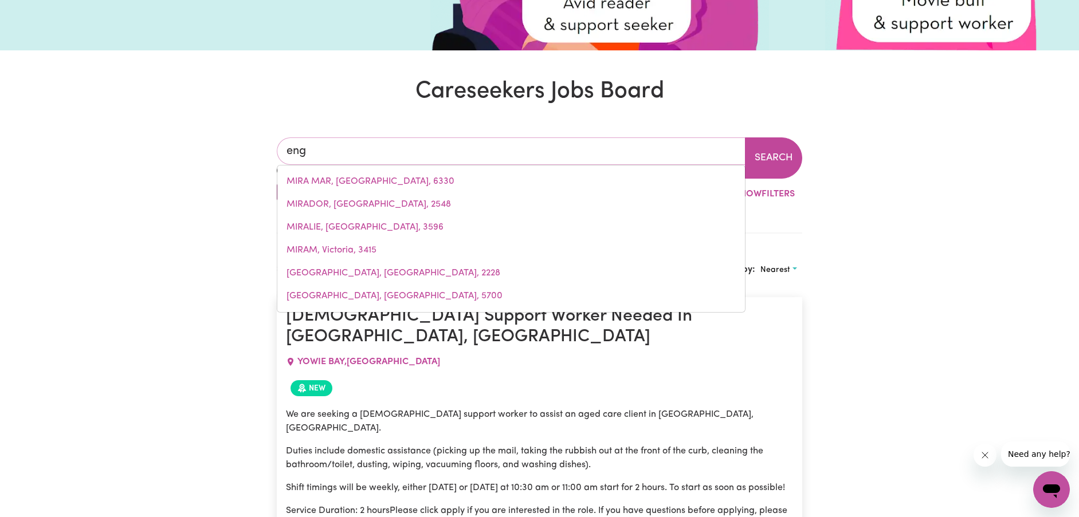
type input "engADINE, [GEOGRAPHIC_DATA], 2233"
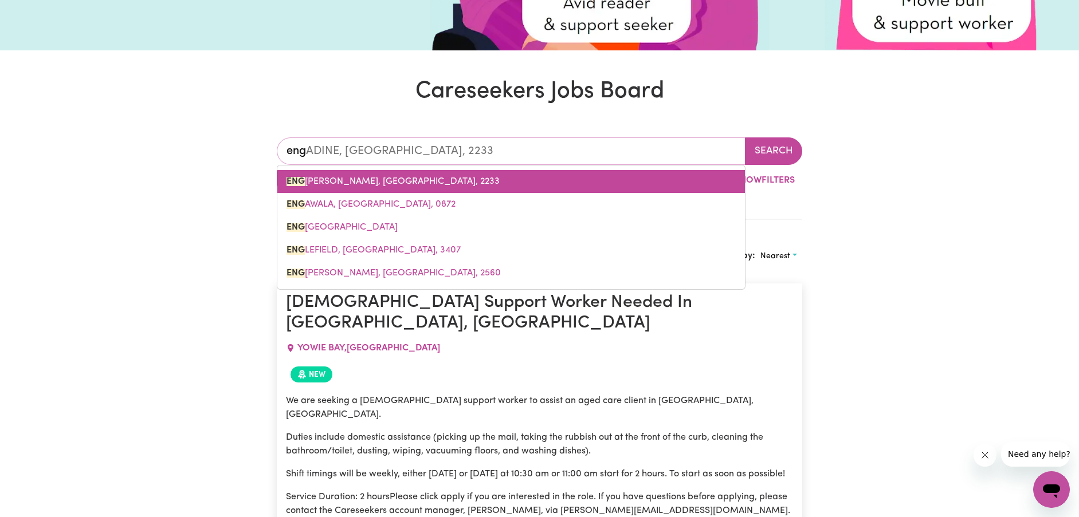
click at [424, 182] on span "ENG [PERSON_NAME], [GEOGRAPHIC_DATA], 2233" at bounding box center [393, 181] width 213 height 9
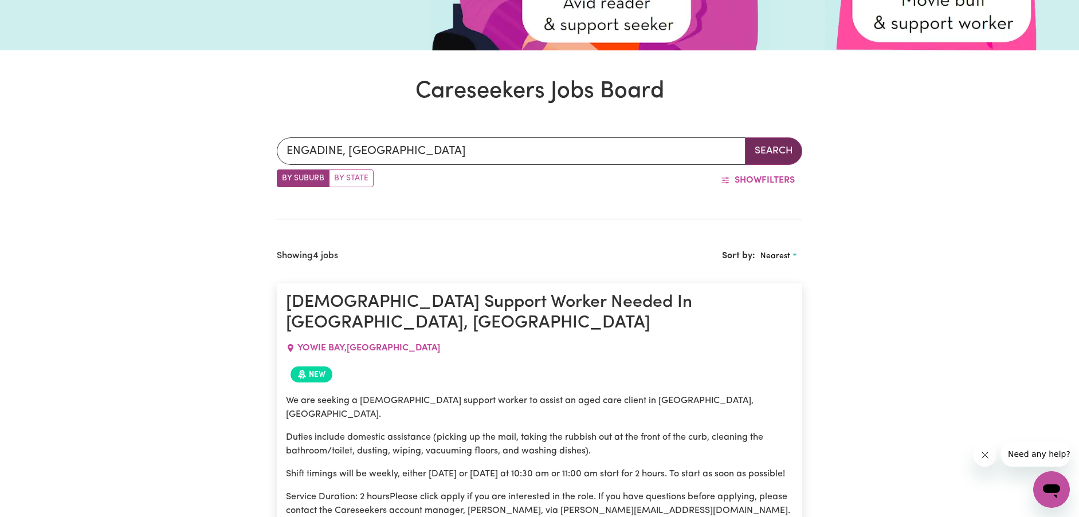
click at [778, 157] on button "Search" at bounding box center [773, 152] width 57 height 28
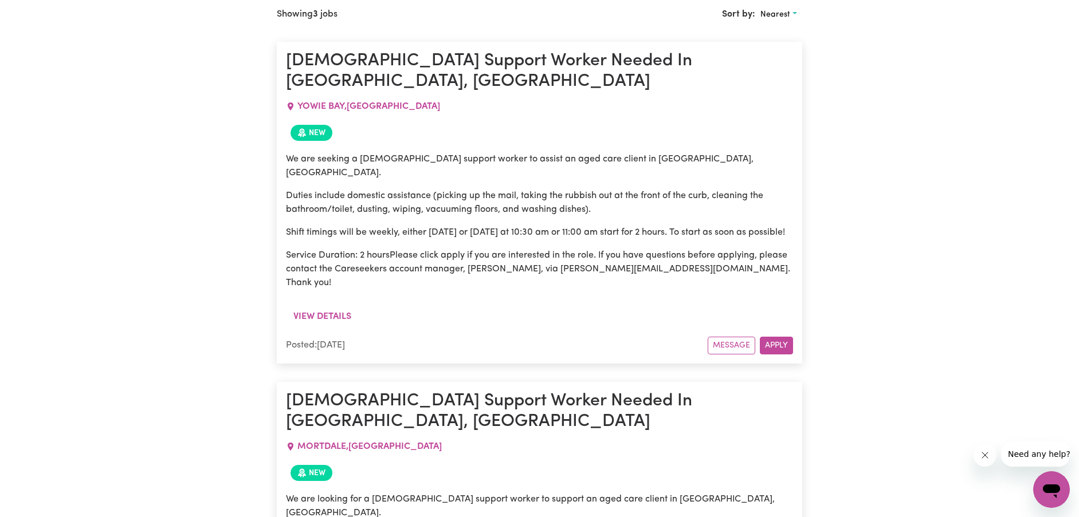
scroll to position [401, 0]
